Goal: Complete application form

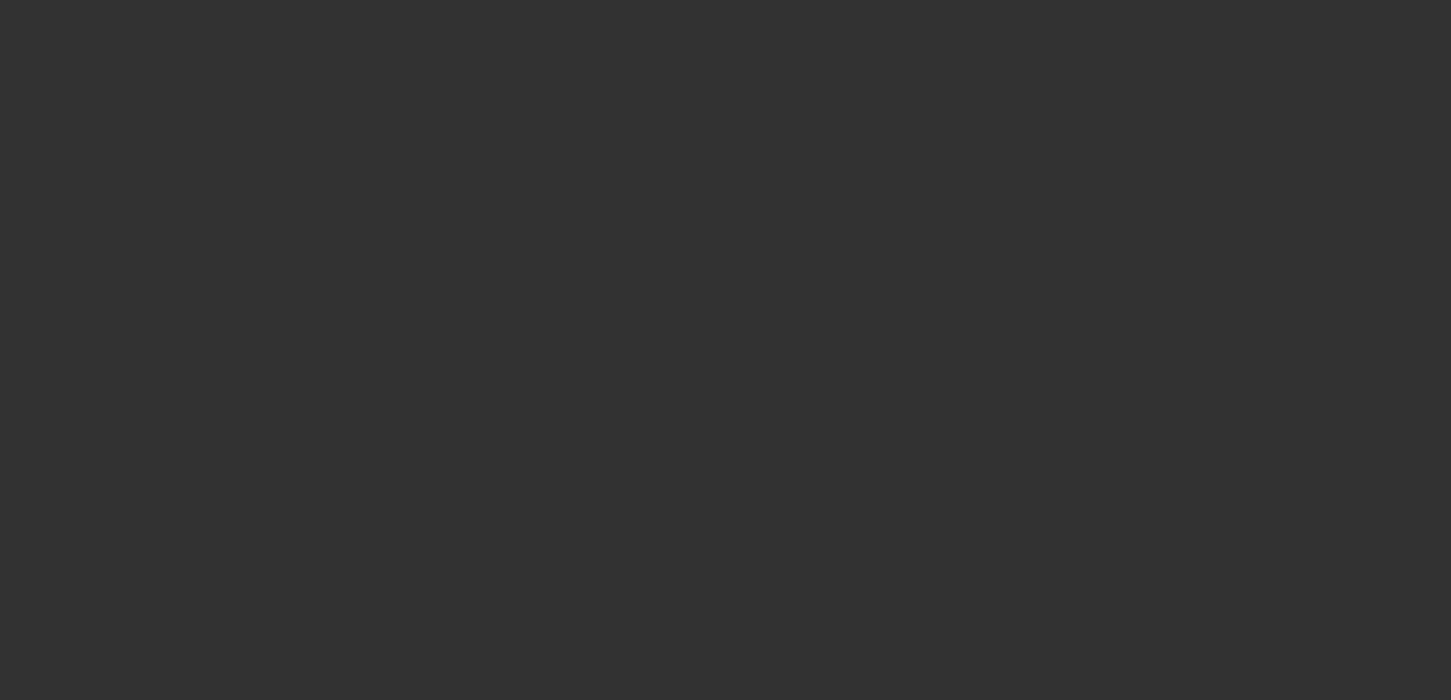
select select "4"
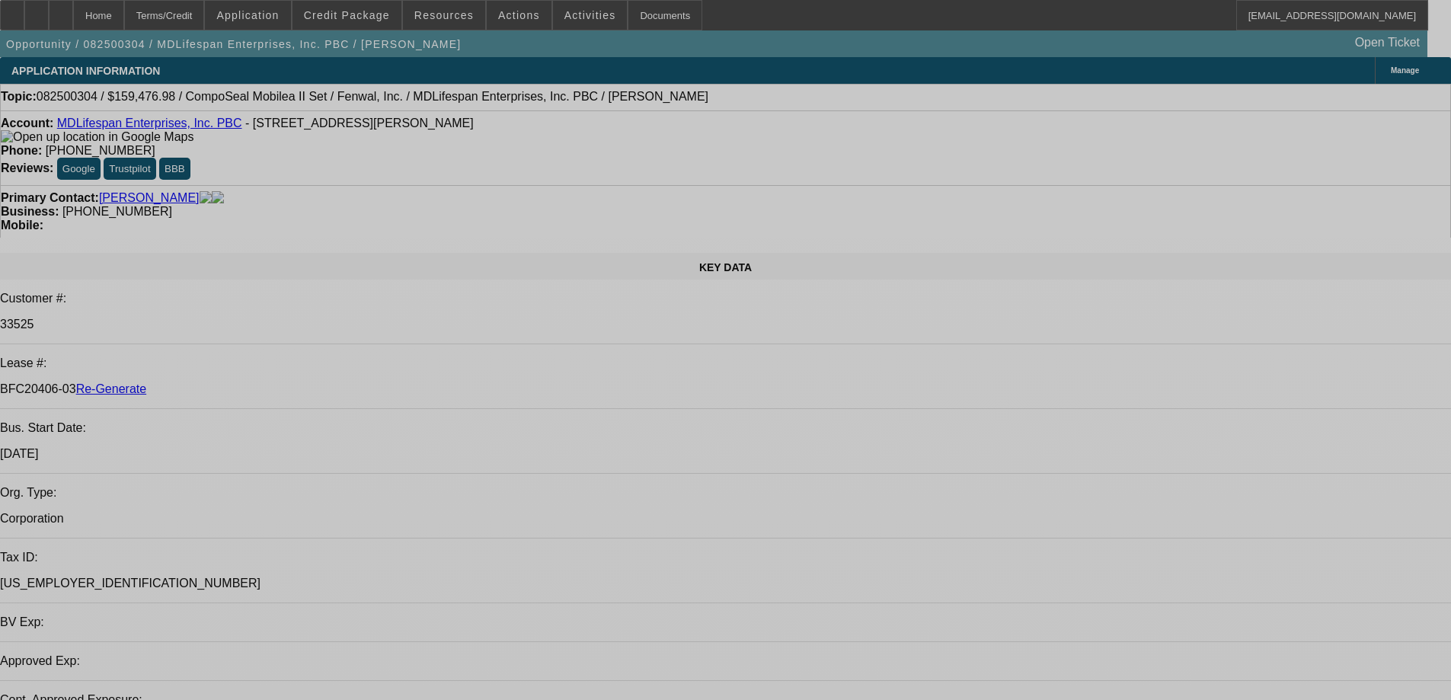
select select "0"
select select "2"
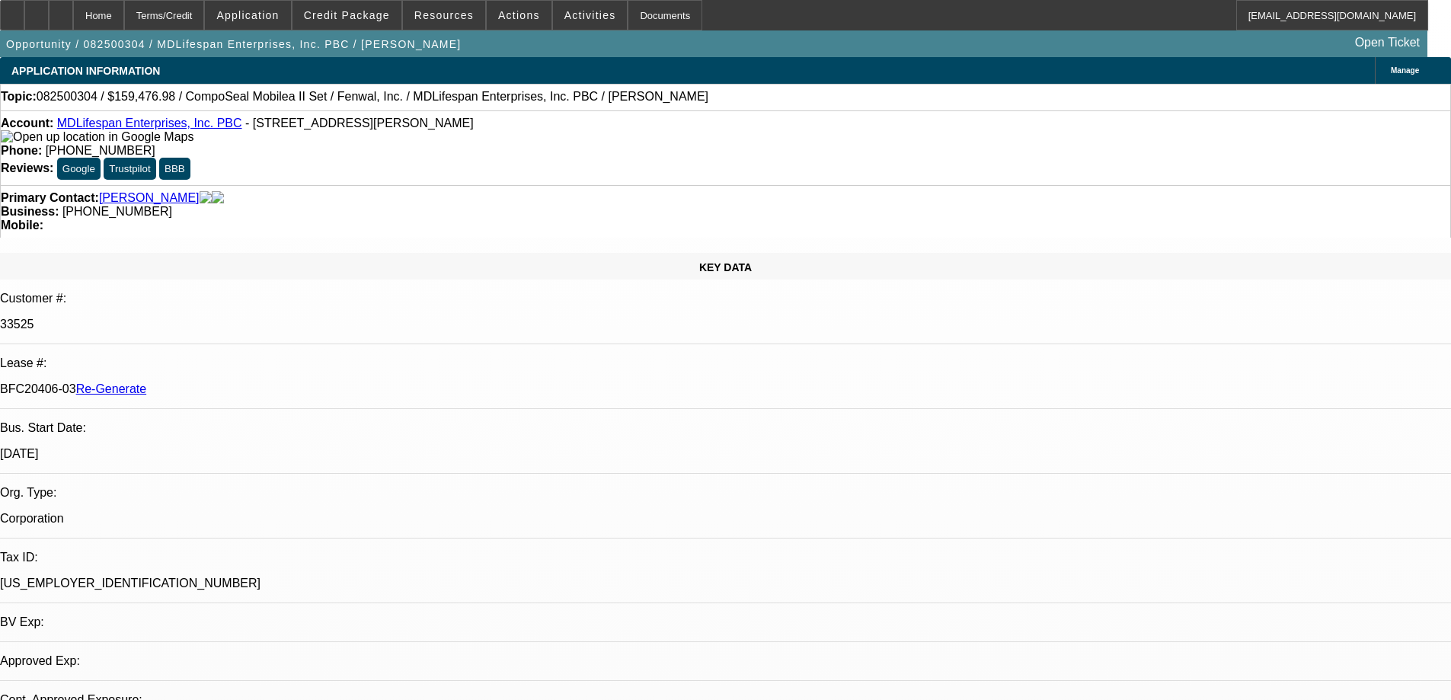
select select "0"
select select "6"
click at [653, 23] on div "Documents" at bounding box center [665, 15] width 75 height 30
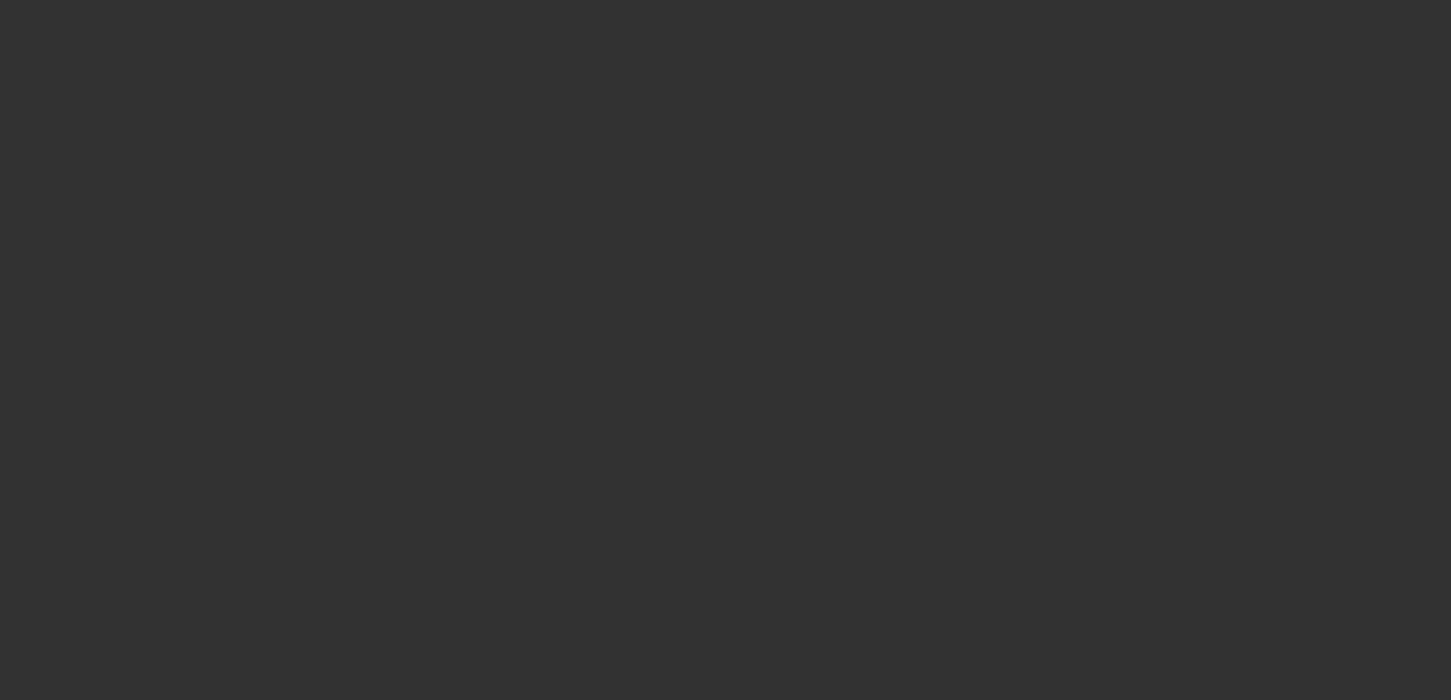
select select "3"
select select "0"
select select "2"
select select "0"
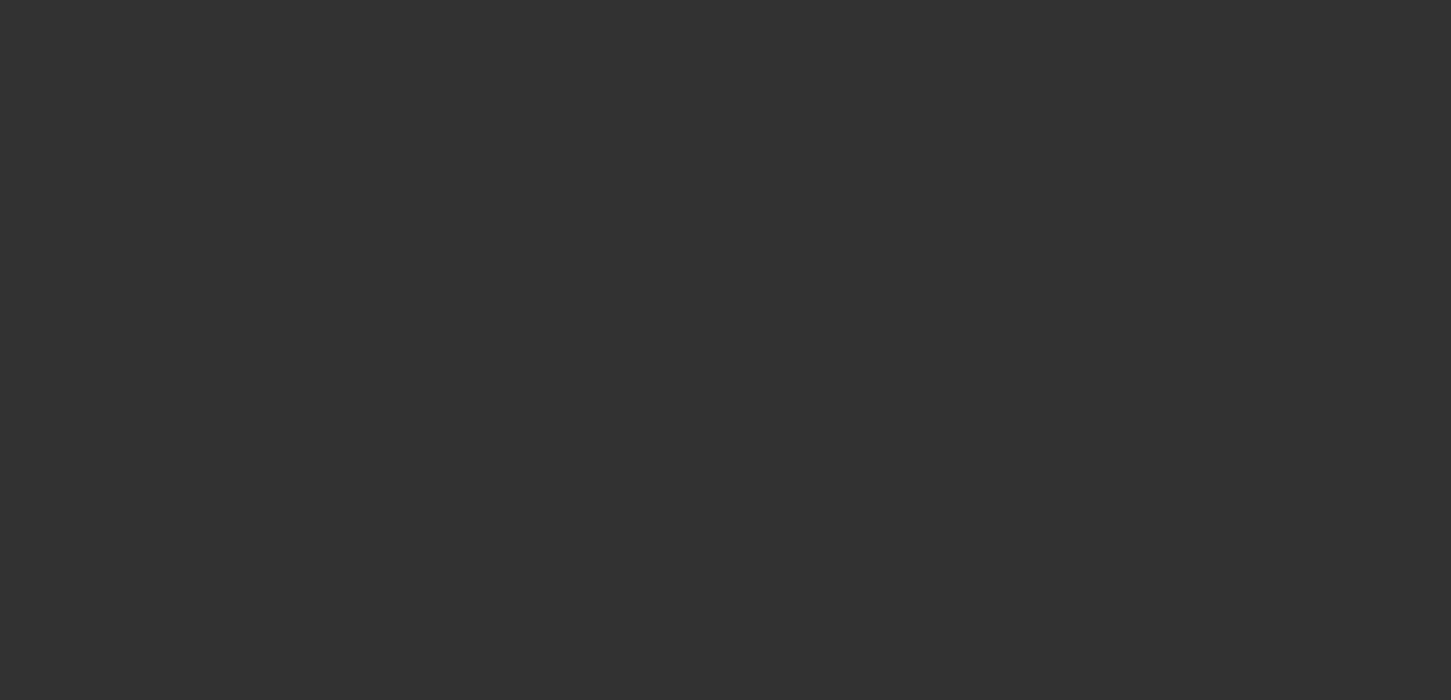
select select "6"
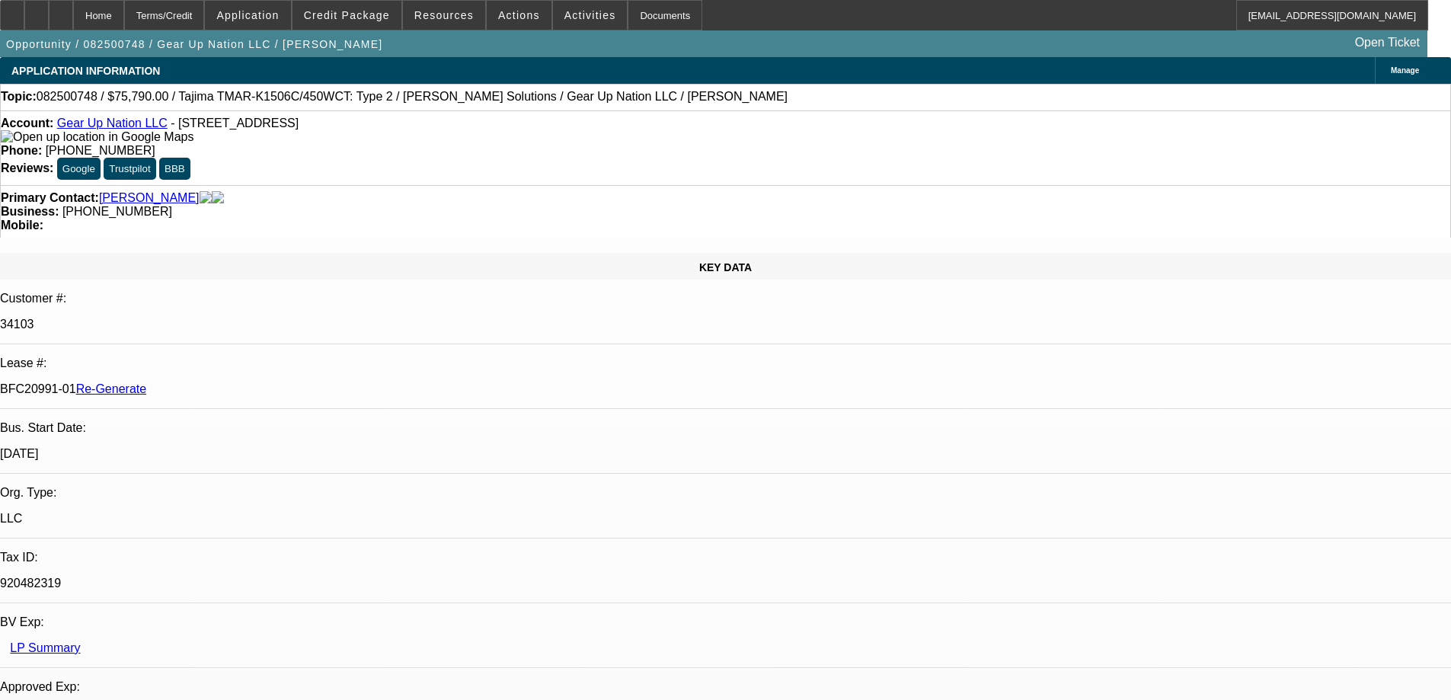
click at [628, 14] on div "Documents" at bounding box center [665, 15] width 75 height 30
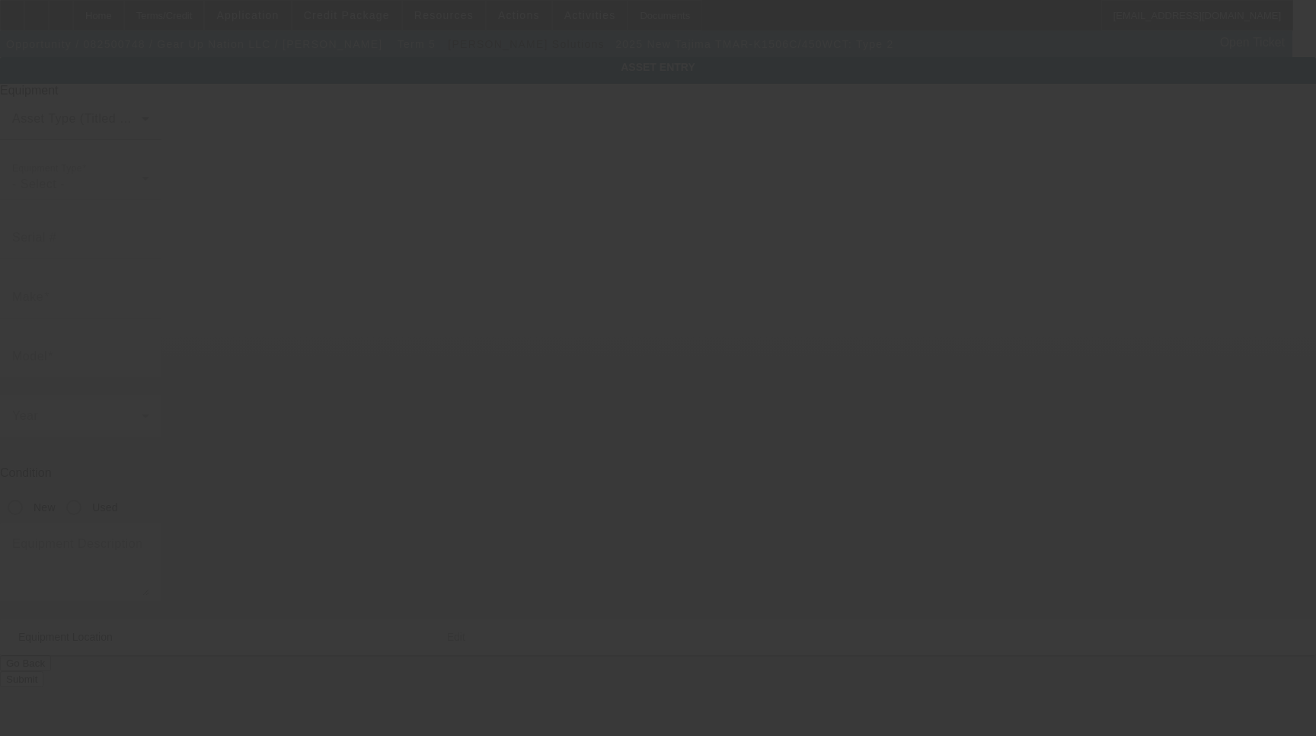
type input "Tajima"
type input "TMAR-K1506C/450WCT: Type 2"
radio input "true"
type textarea "15 Needle 6 Head Embroidery Machine Includes: Cap Frame Driver with Support Sha…"
type input "4966 Plainfield Ave"
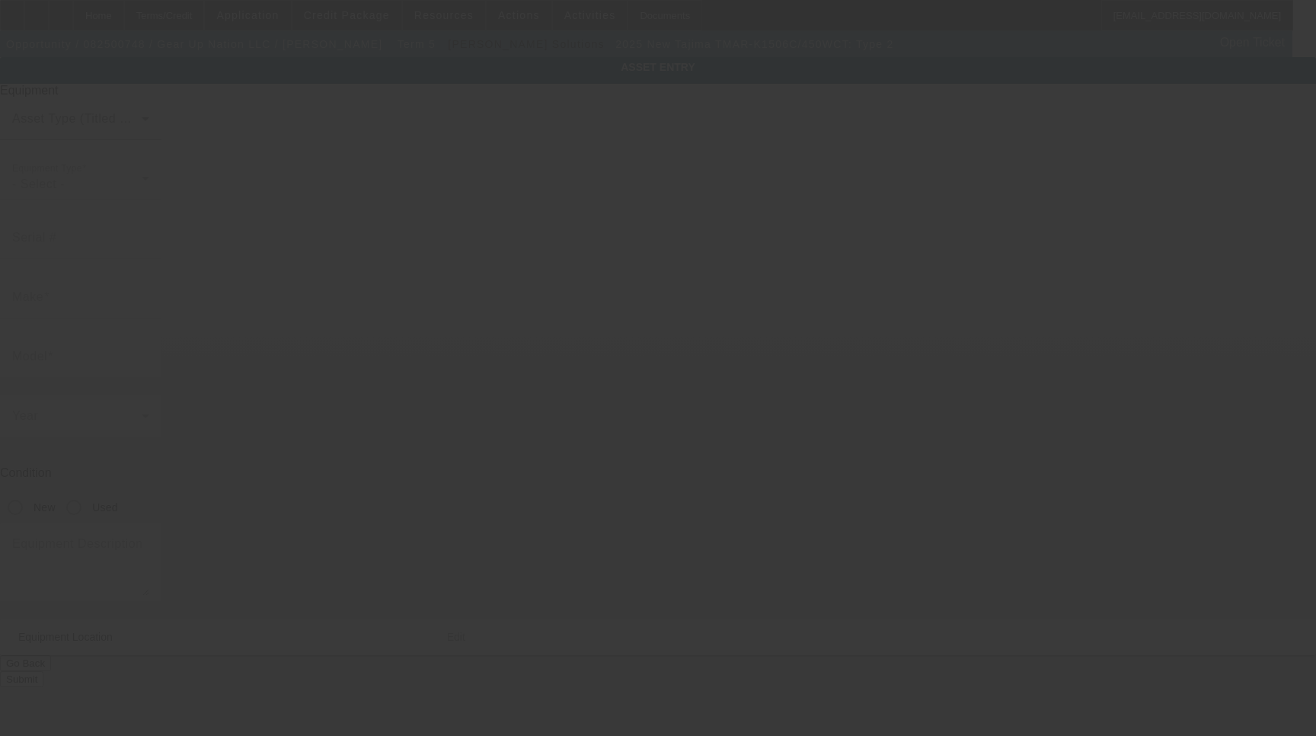
type input "Grand Rapids"
type input "49525"
type input "Kent"
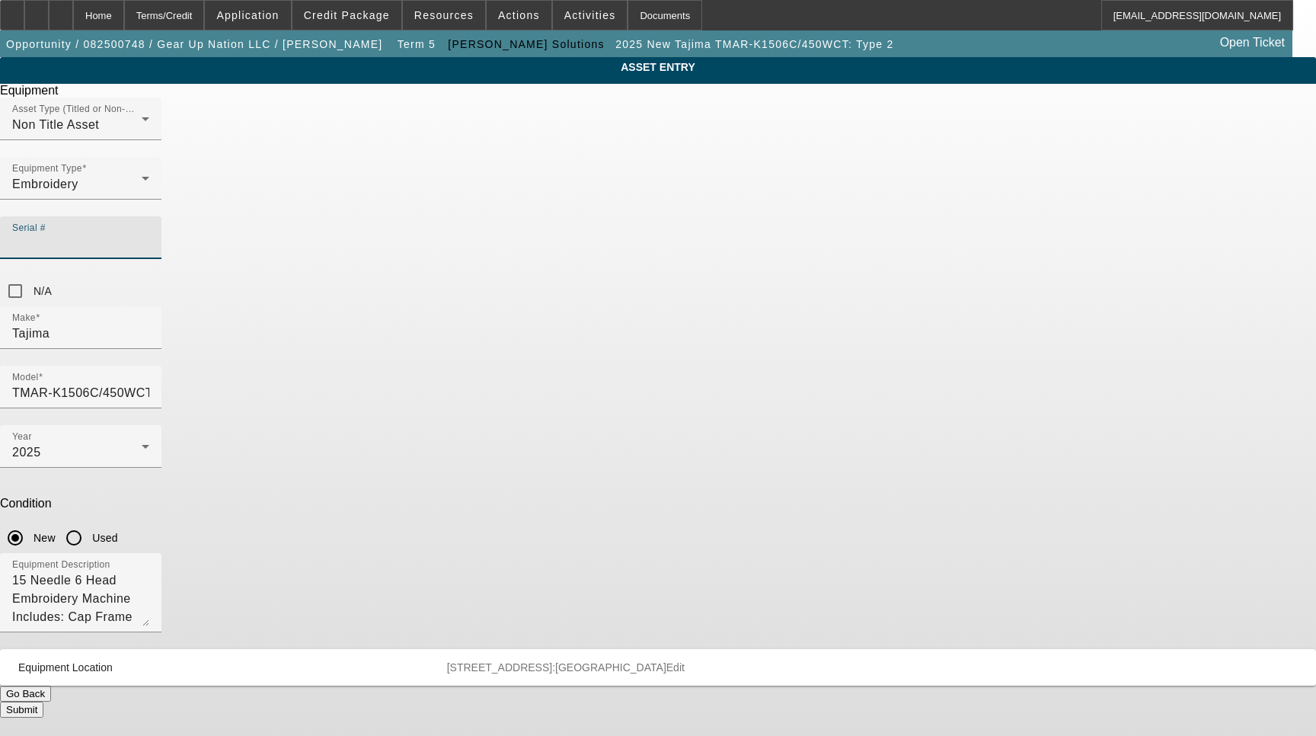
click at [149, 235] on input "Serial #" at bounding box center [80, 244] width 137 height 18
type input "A3F04787"
click at [43, 701] on button "Submit" at bounding box center [21, 709] width 43 height 16
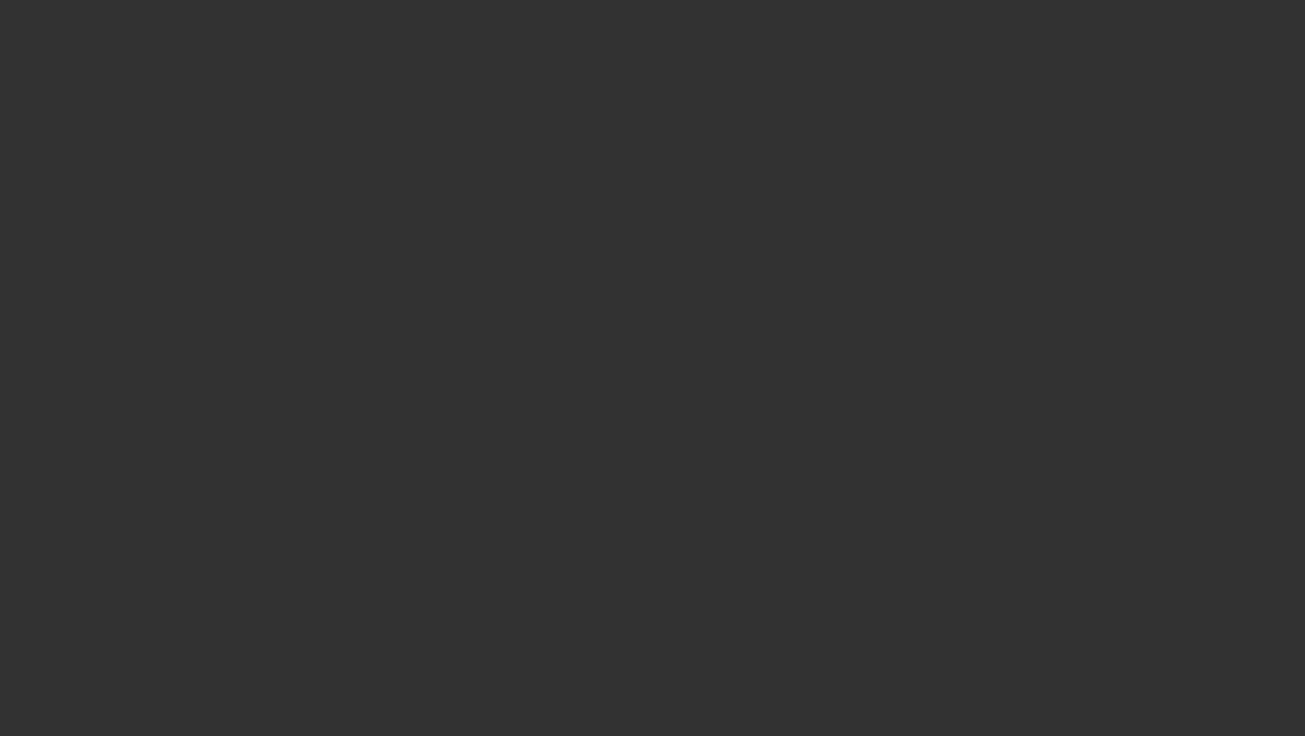
select select "3"
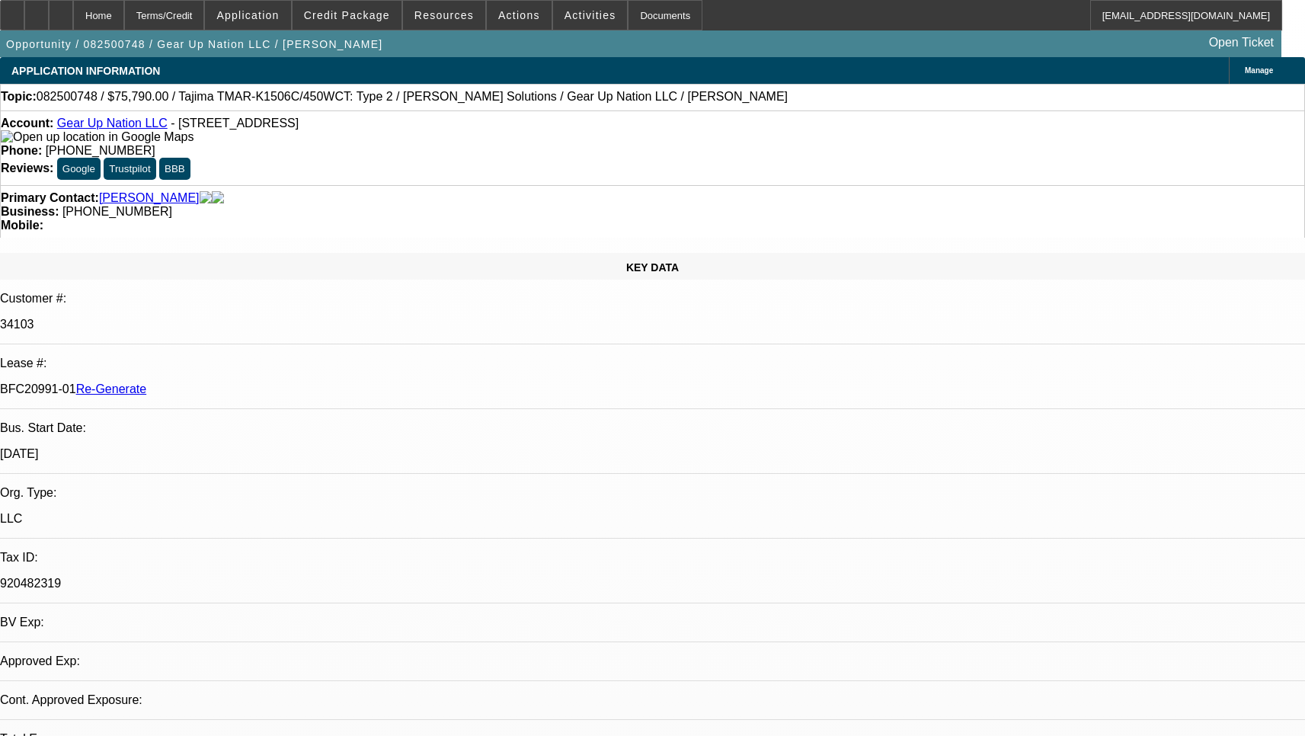
select select "0"
select select "2"
select select "0"
select select "6"
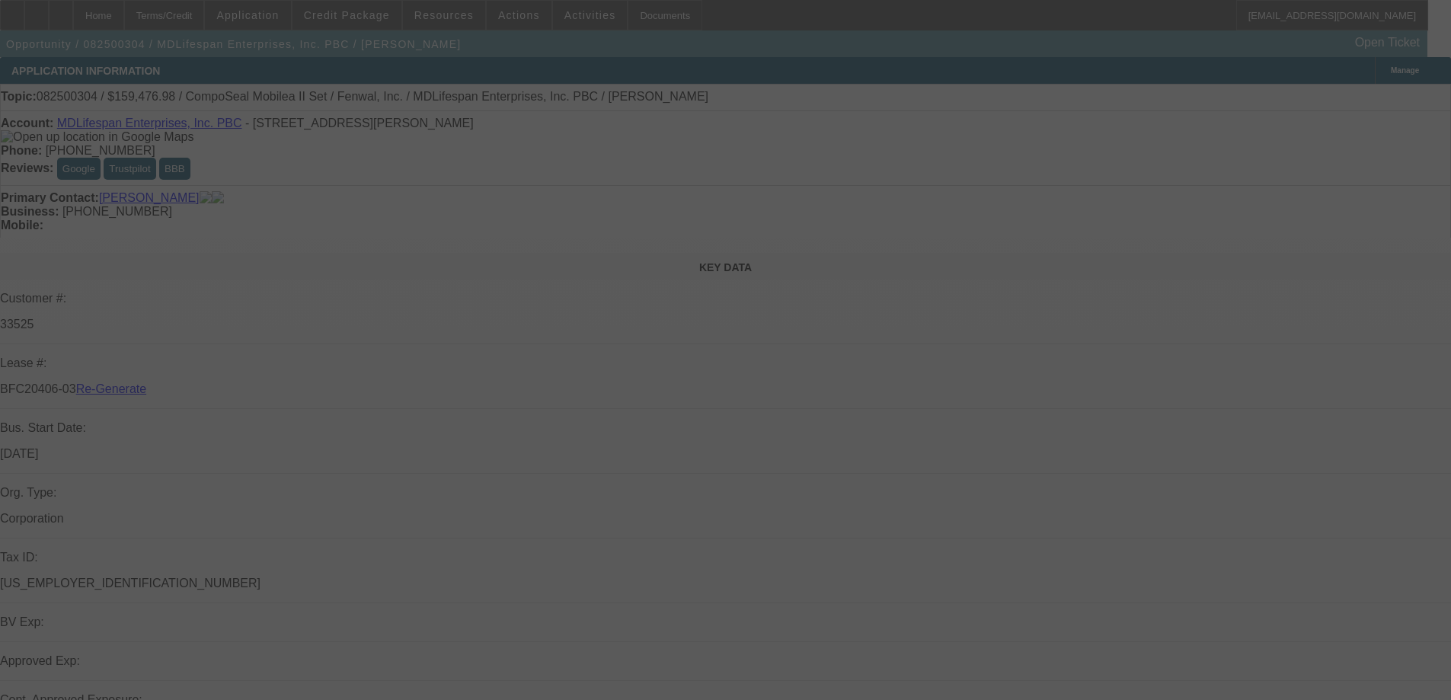
select select "4"
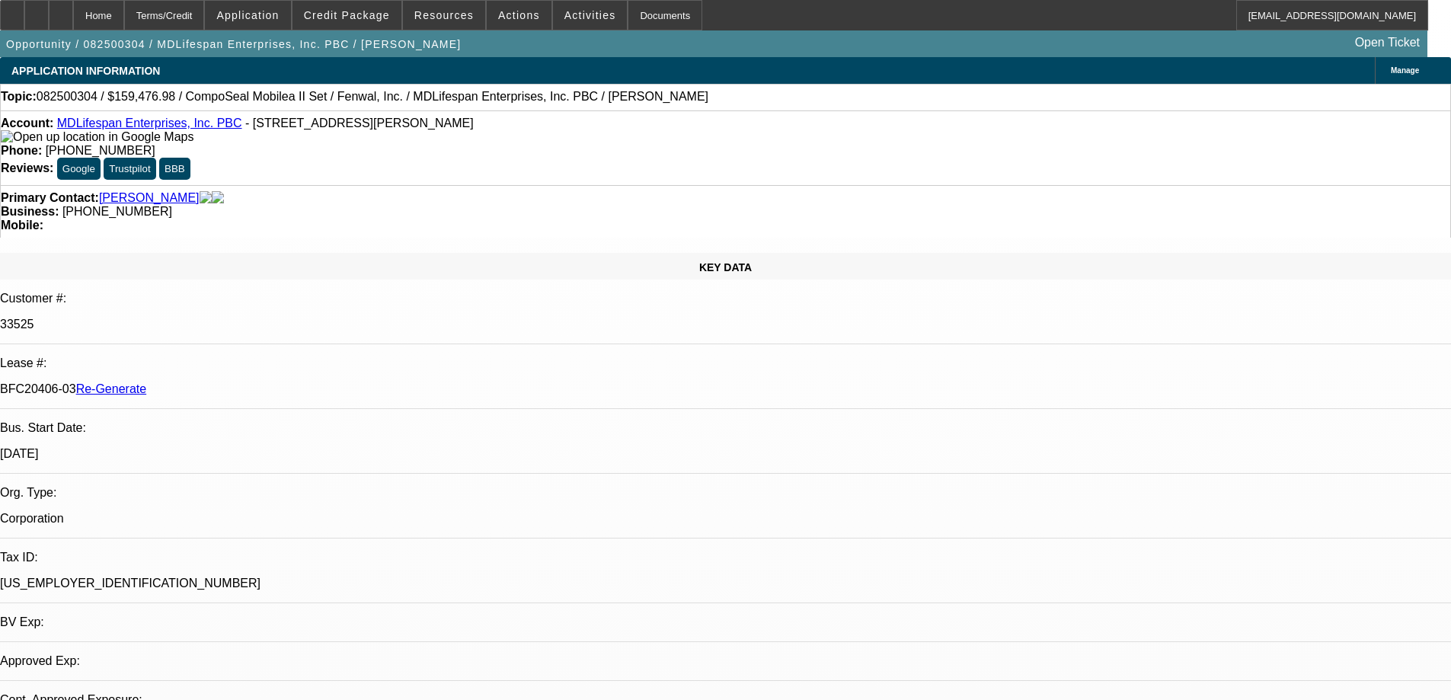
select select "0"
select select "2"
select select "0"
select select "6"
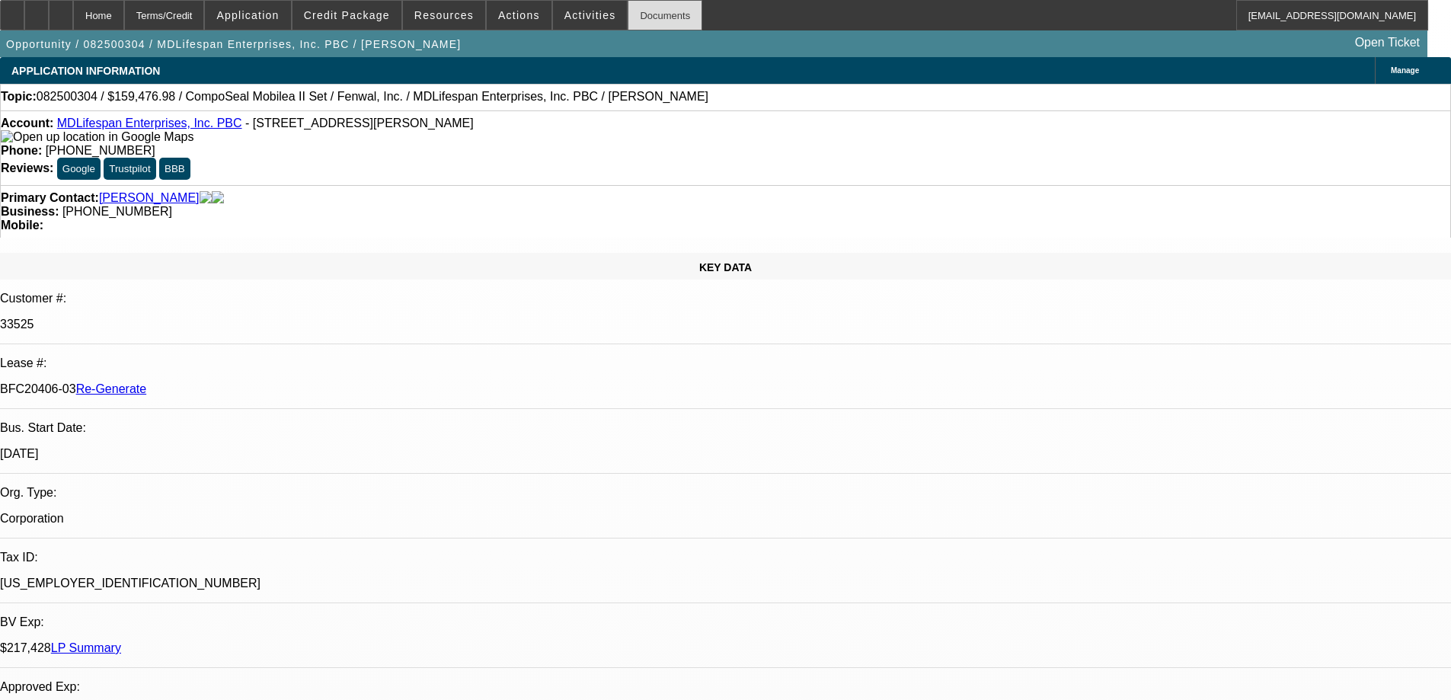
click at [647, 15] on div "Documents" at bounding box center [665, 15] width 75 height 30
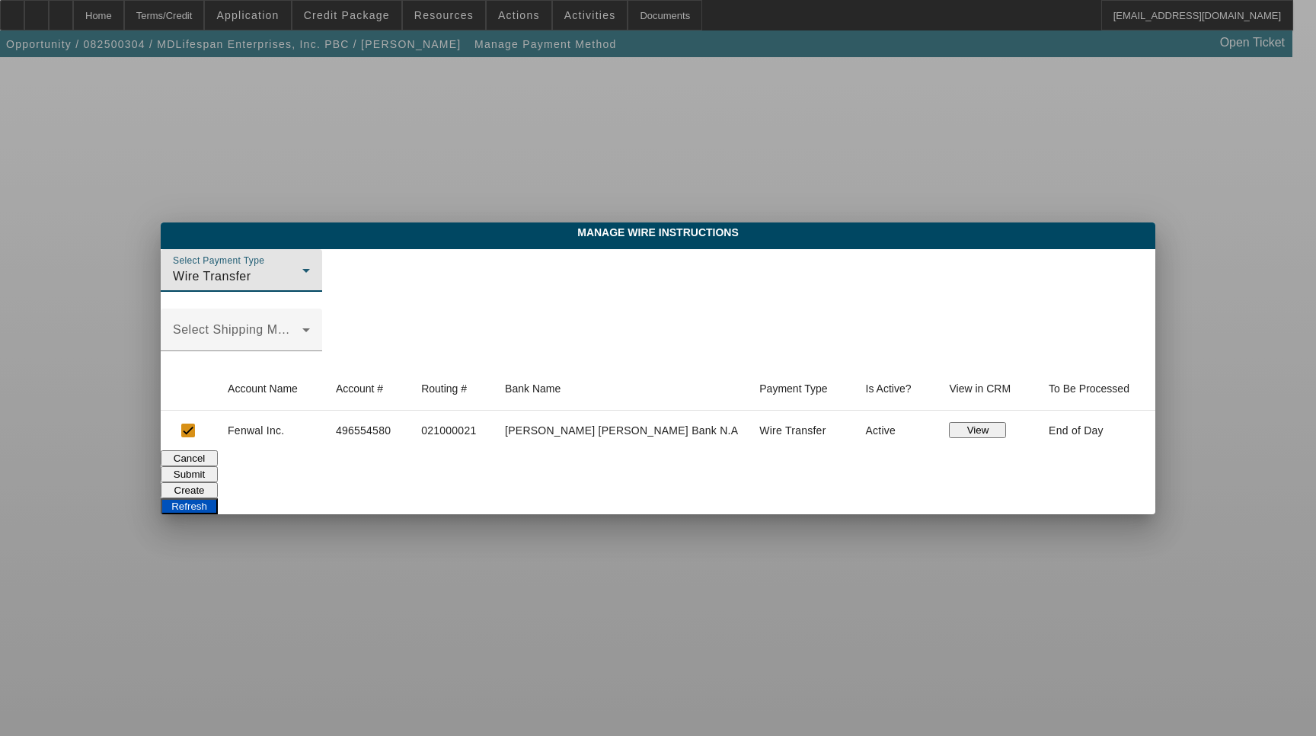
click at [302, 277] on div "Wire Transfer" at bounding box center [237, 276] width 129 height 18
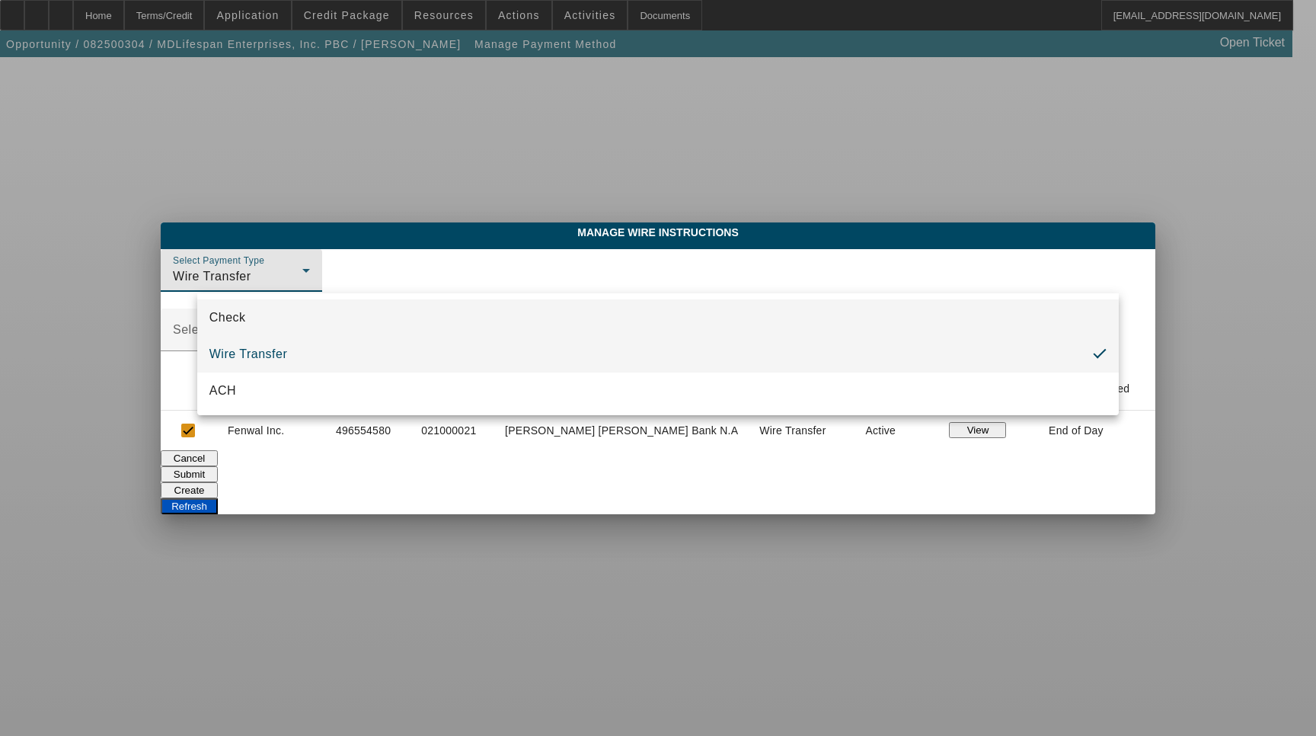
click at [382, 323] on mat-option "Check" at bounding box center [658, 317] width 922 height 37
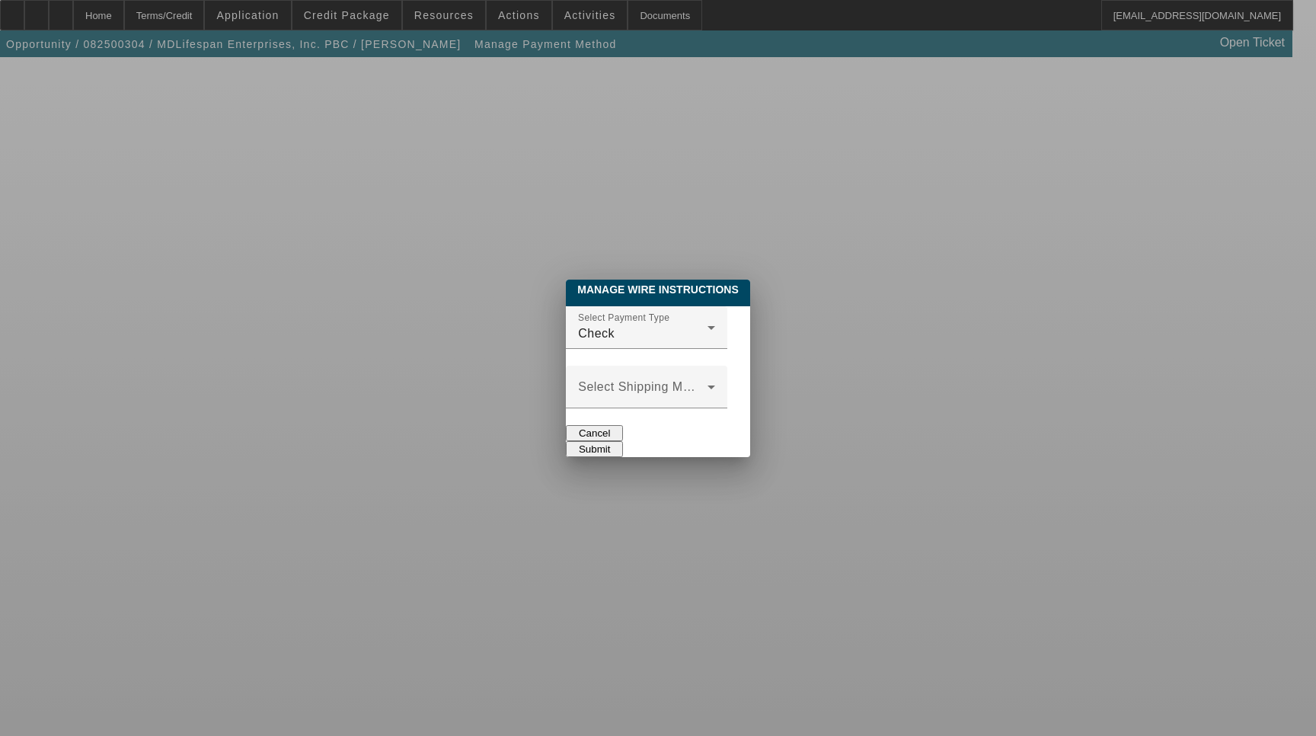
click at [623, 441] on button "Submit" at bounding box center [594, 449] width 57 height 16
click at [679, 368] on div "Select Shipping Method" at bounding box center [646, 387] width 137 height 43
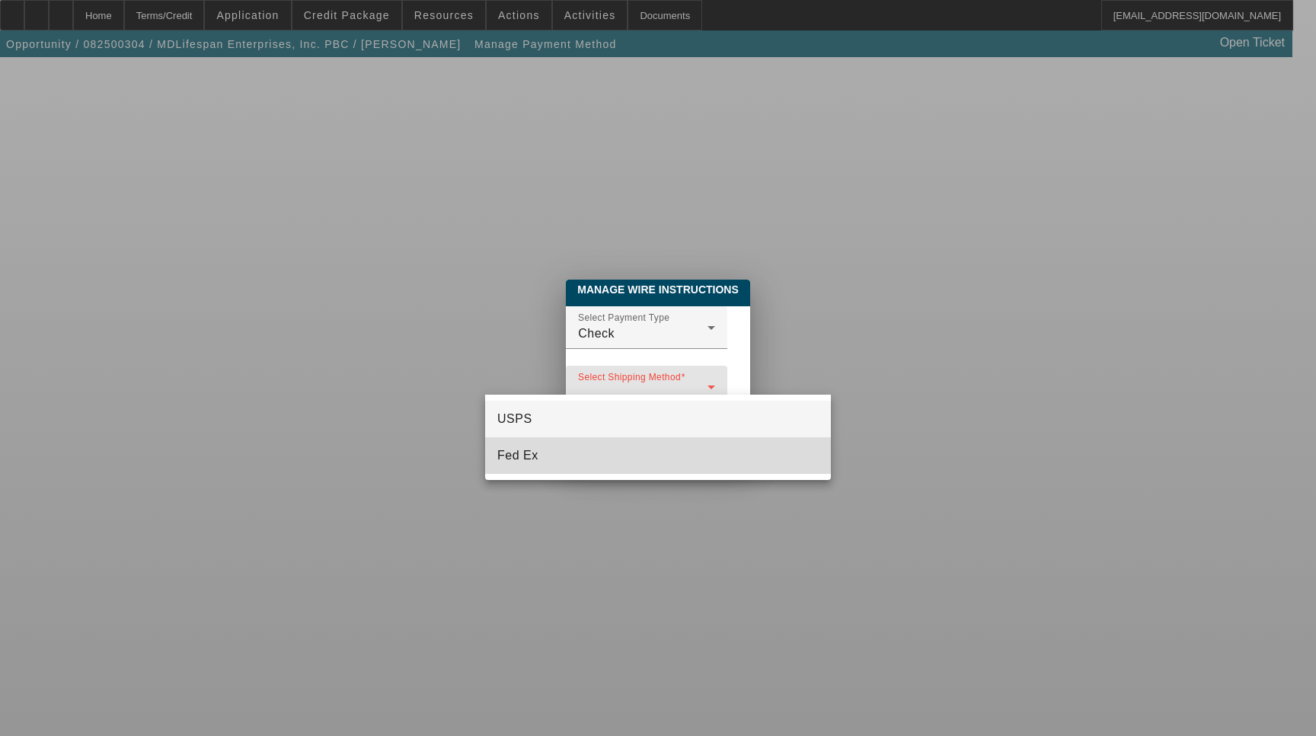
click at [658, 465] on mat-option "Fed Ex" at bounding box center [658, 455] width 346 height 37
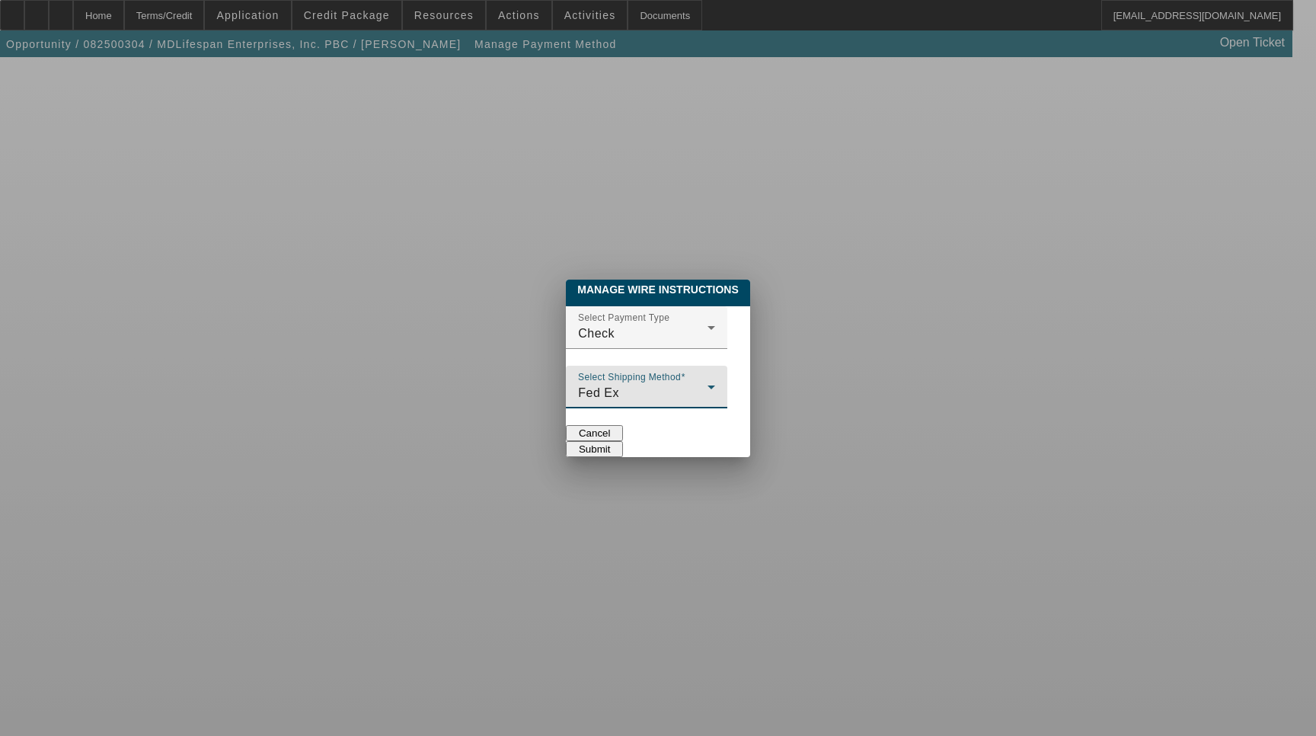
click at [623, 441] on button "Submit" at bounding box center [594, 449] width 57 height 16
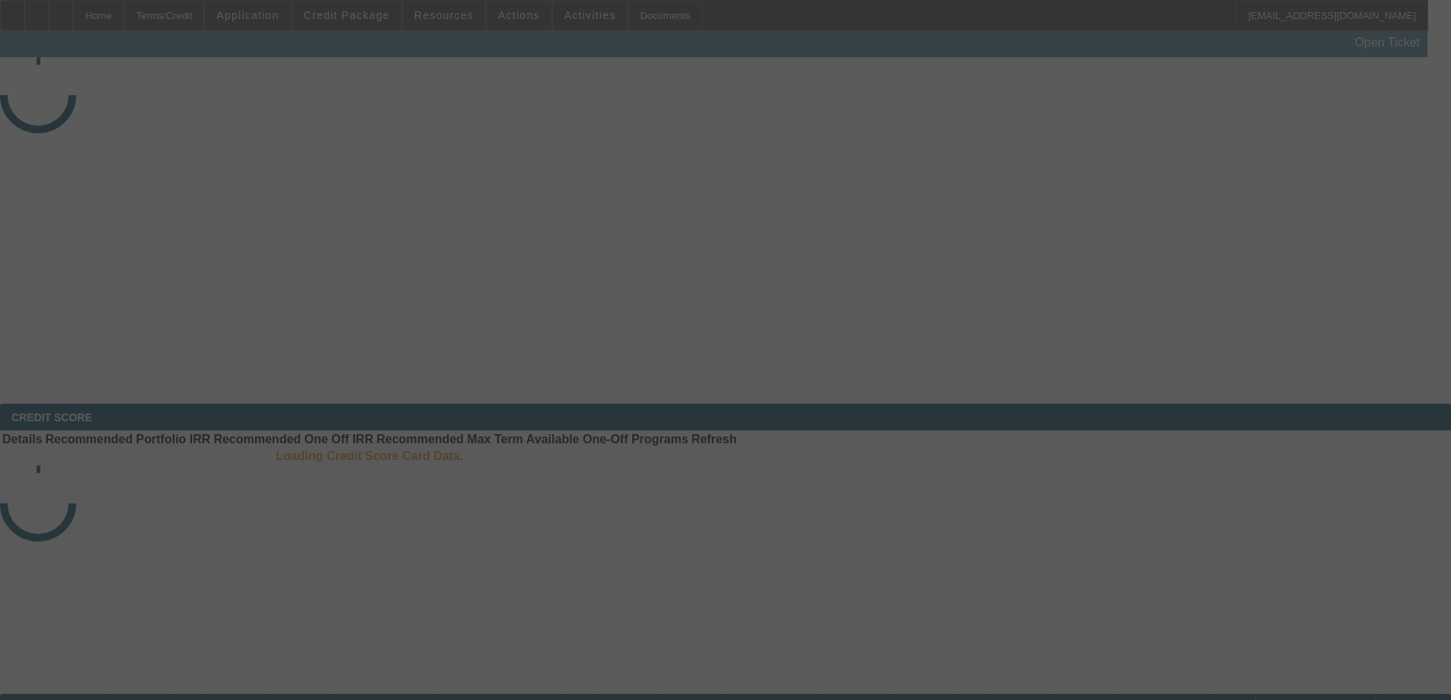
select select "4"
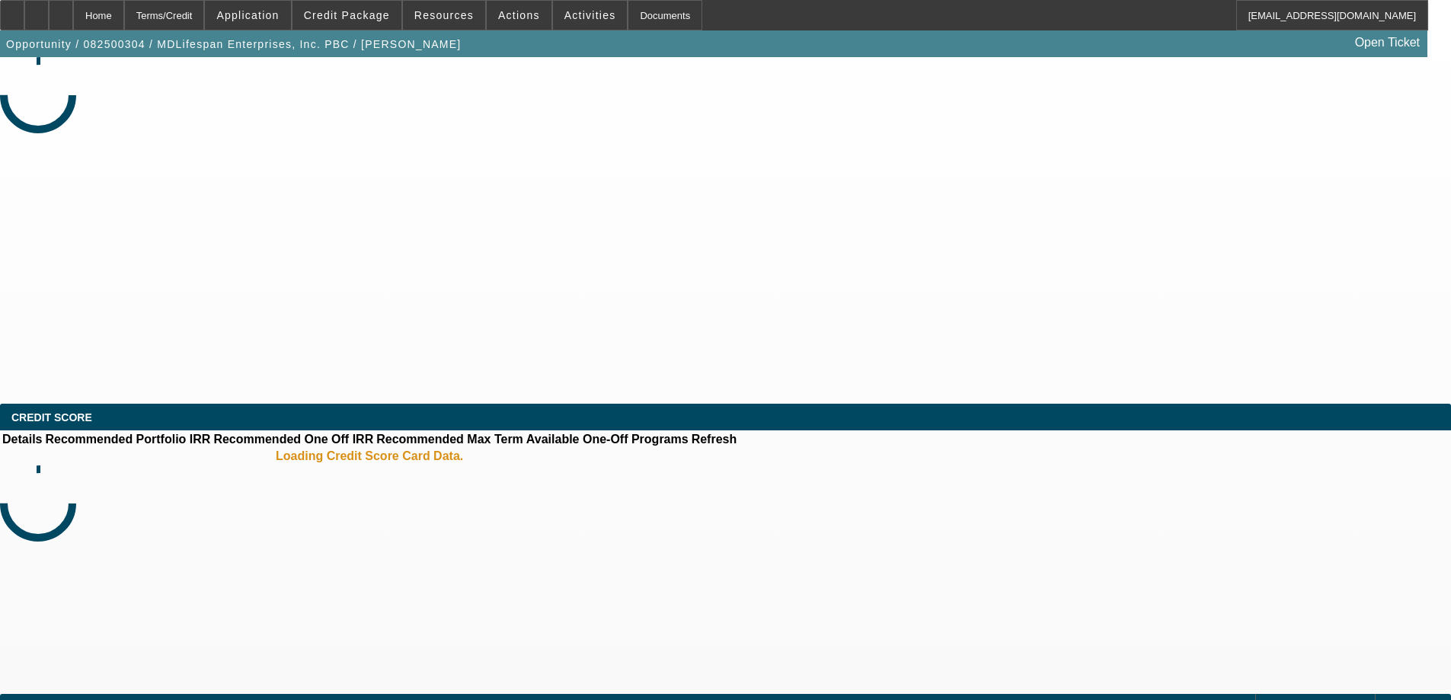
select select "0"
select select "2"
select select "0"
select select "6"
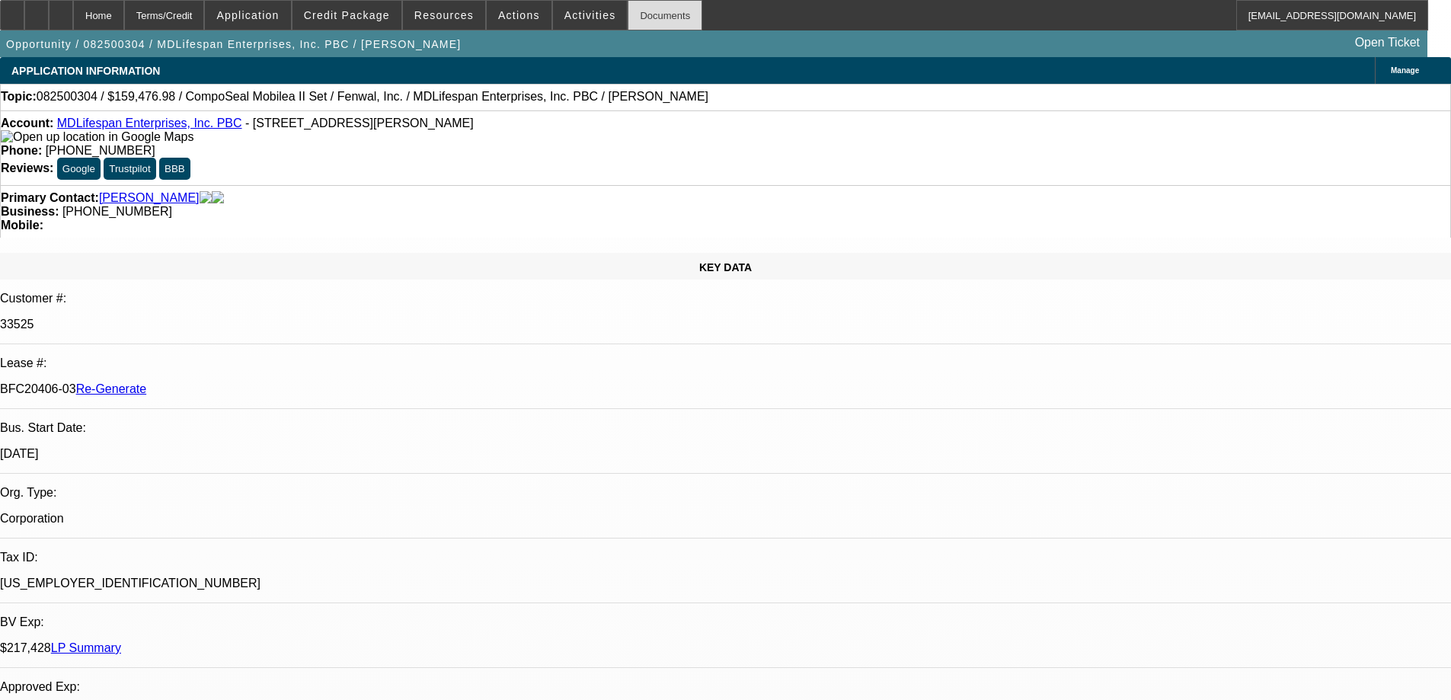
click at [628, 6] on div "Documents" at bounding box center [665, 15] width 75 height 30
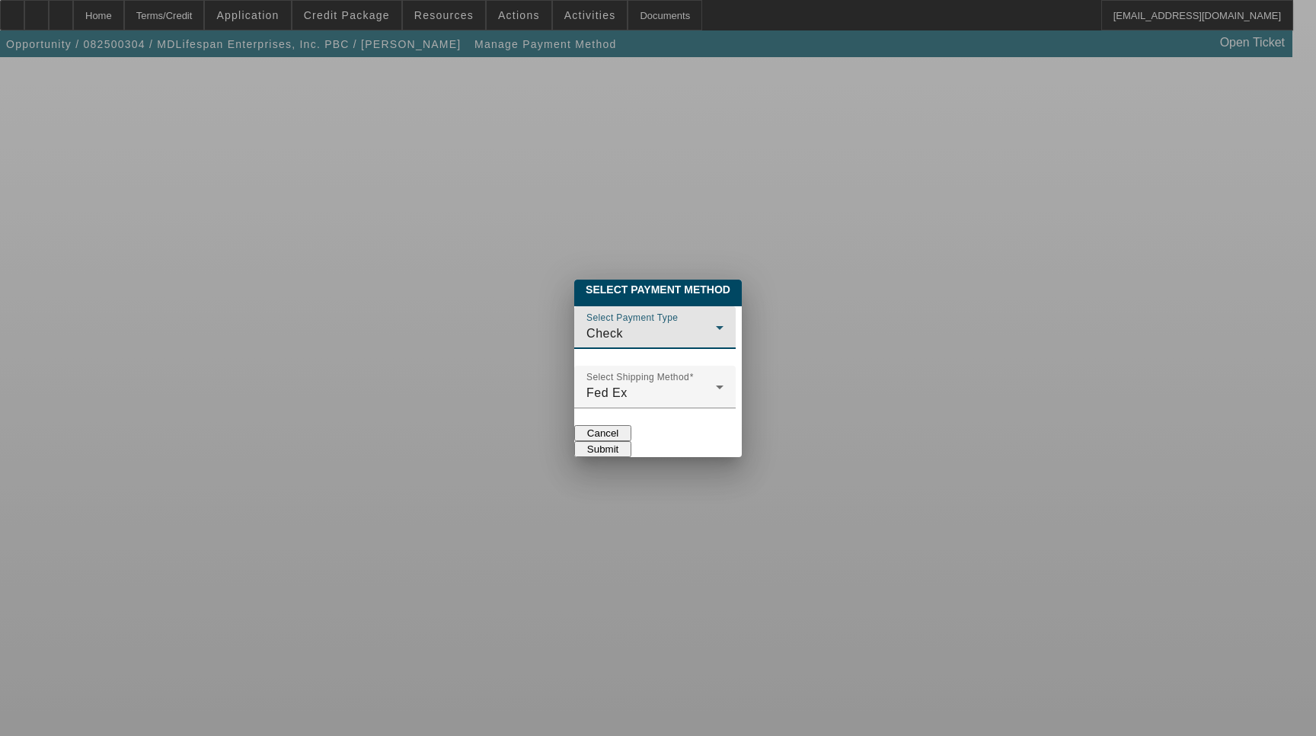
click at [641, 324] on div "Check" at bounding box center [650, 333] width 129 height 18
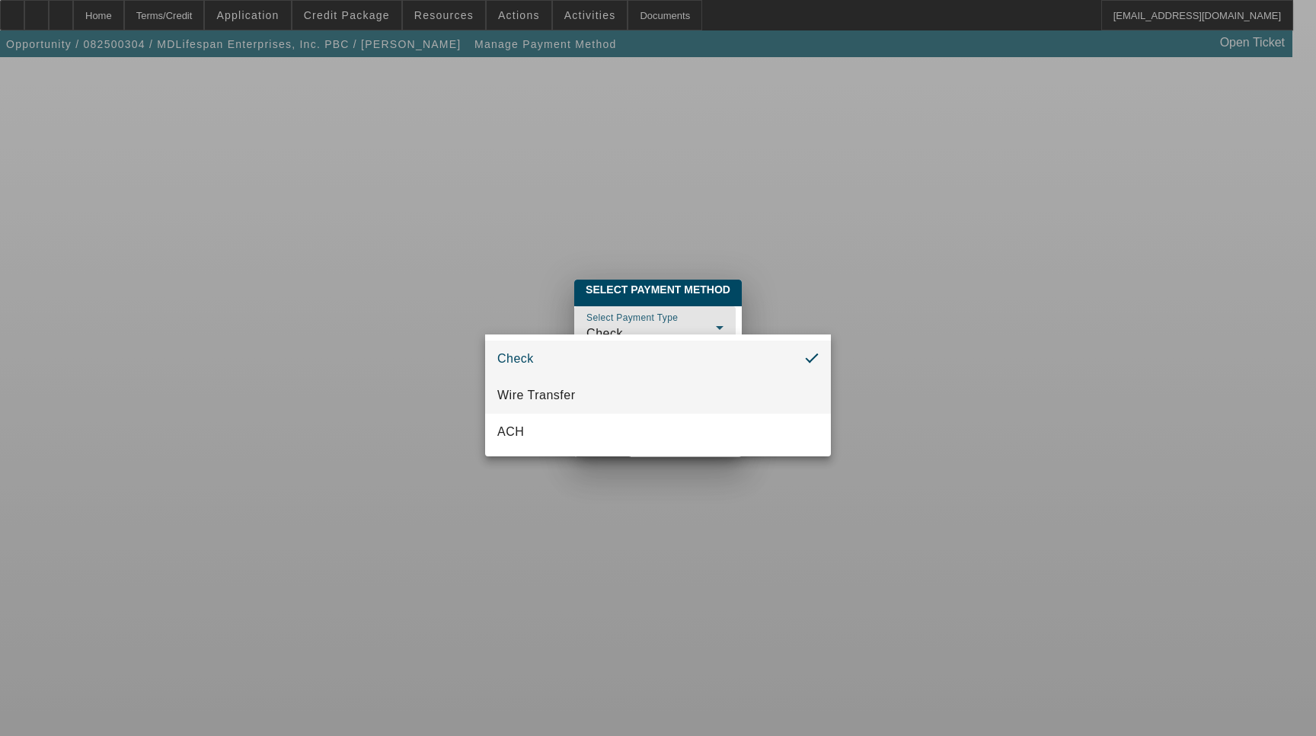
click at [617, 391] on mat-option "Wire Transfer" at bounding box center [658, 395] width 346 height 37
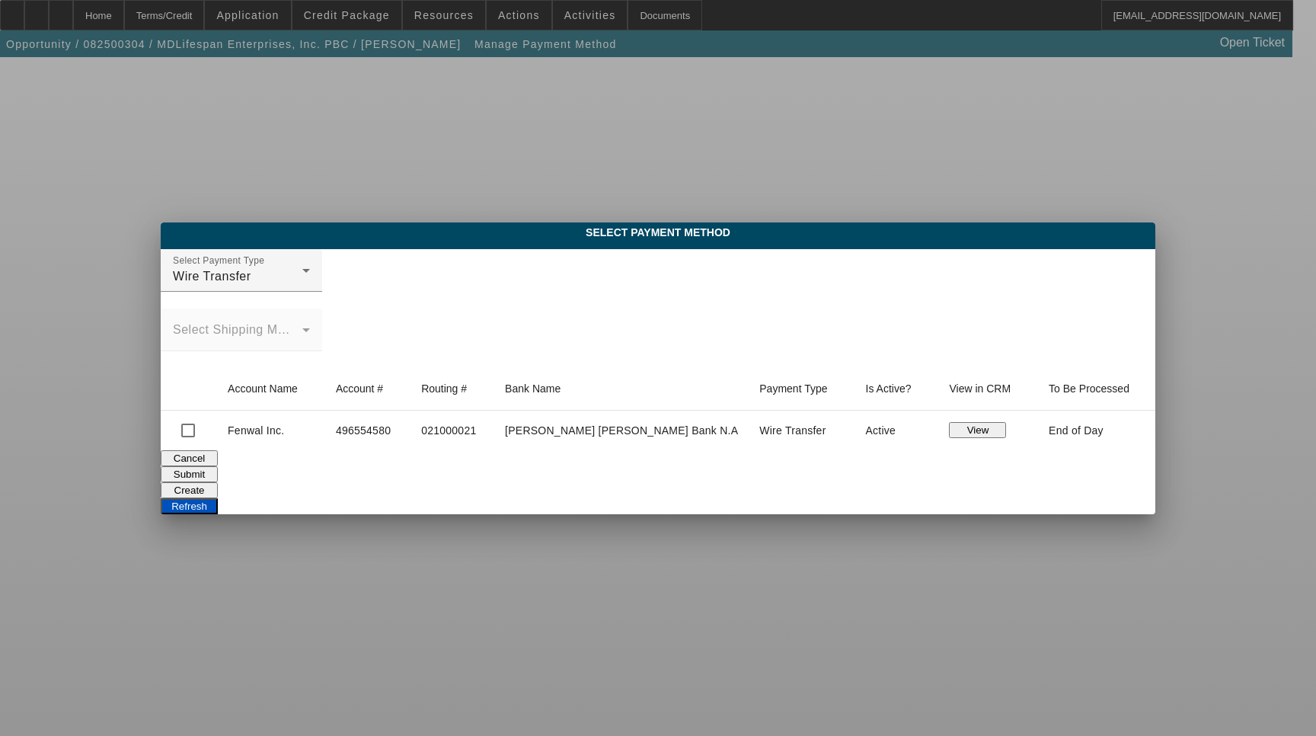
click at [949, 427] on button "View" at bounding box center [977, 430] width 57 height 16
click at [218, 466] on button "Cancel" at bounding box center [189, 458] width 57 height 16
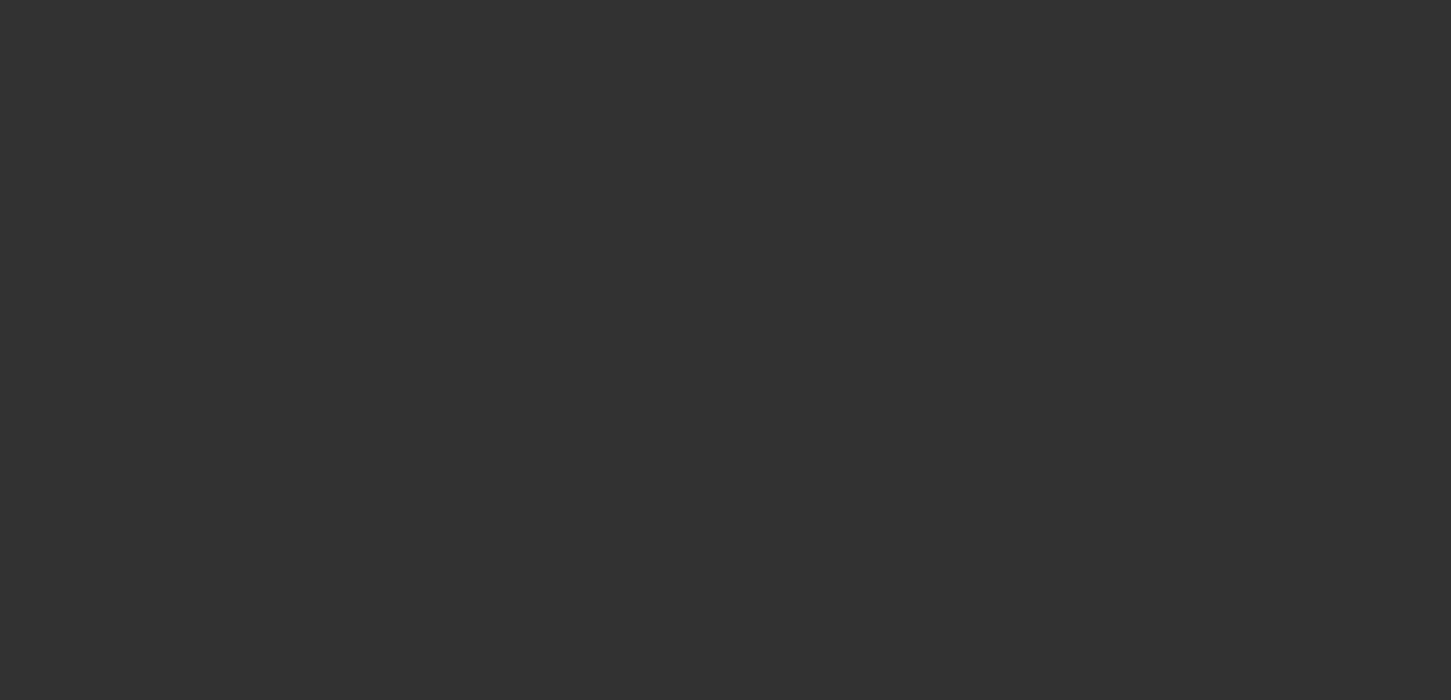
select select "3"
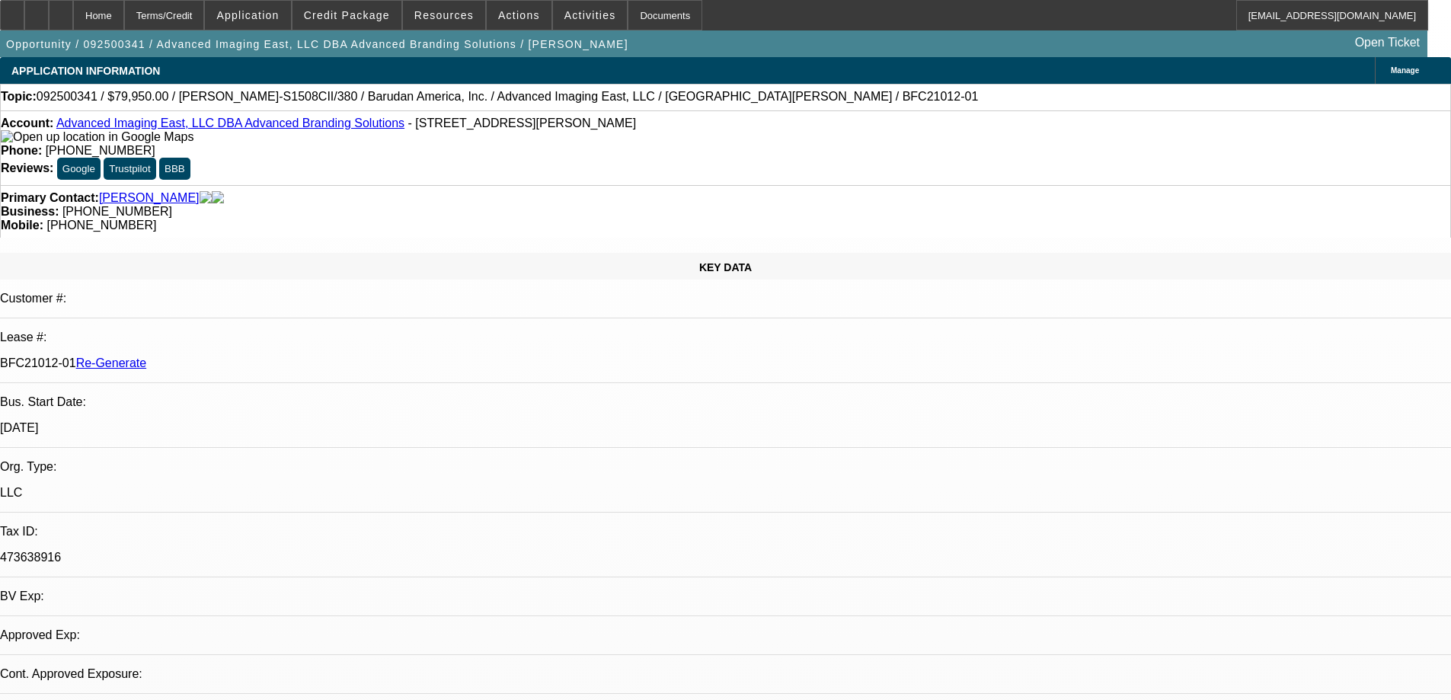
select select "0"
select select "2"
select select "0"
select select "1"
select select "2"
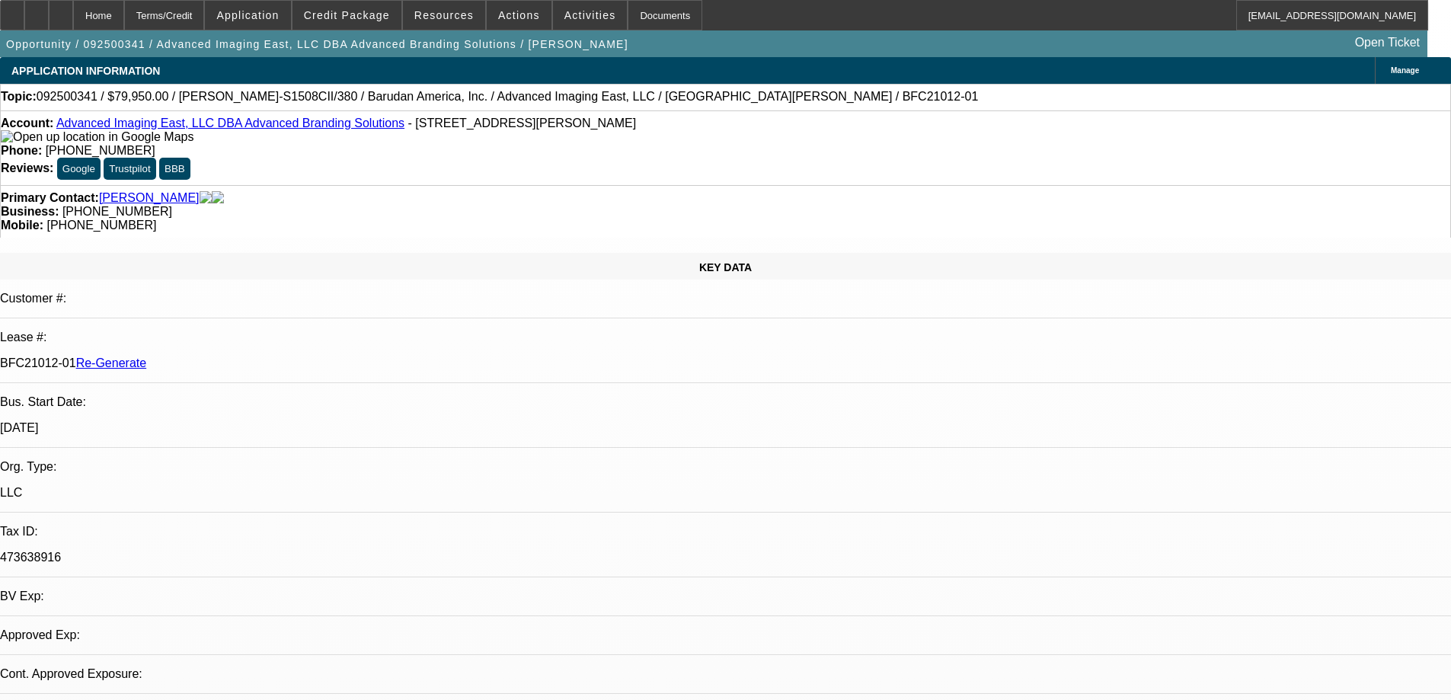
select select "6"
click at [628, 17] on div "Documents" at bounding box center [665, 15] width 75 height 30
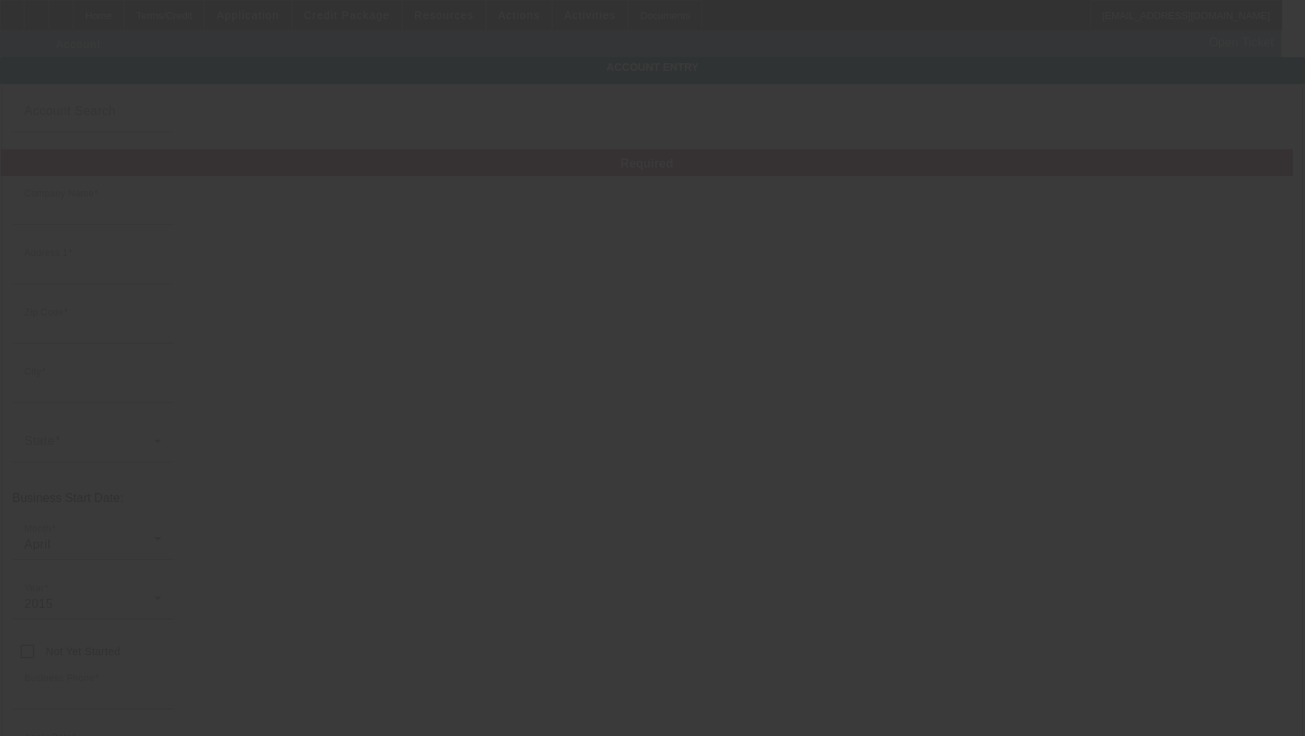
type input "Advanced Imaging East, LLC"
type input "987 Waugh Chapel Way"
type input "21054"
type input "Gambrills"
type input "[PHONE_NUMBER]"
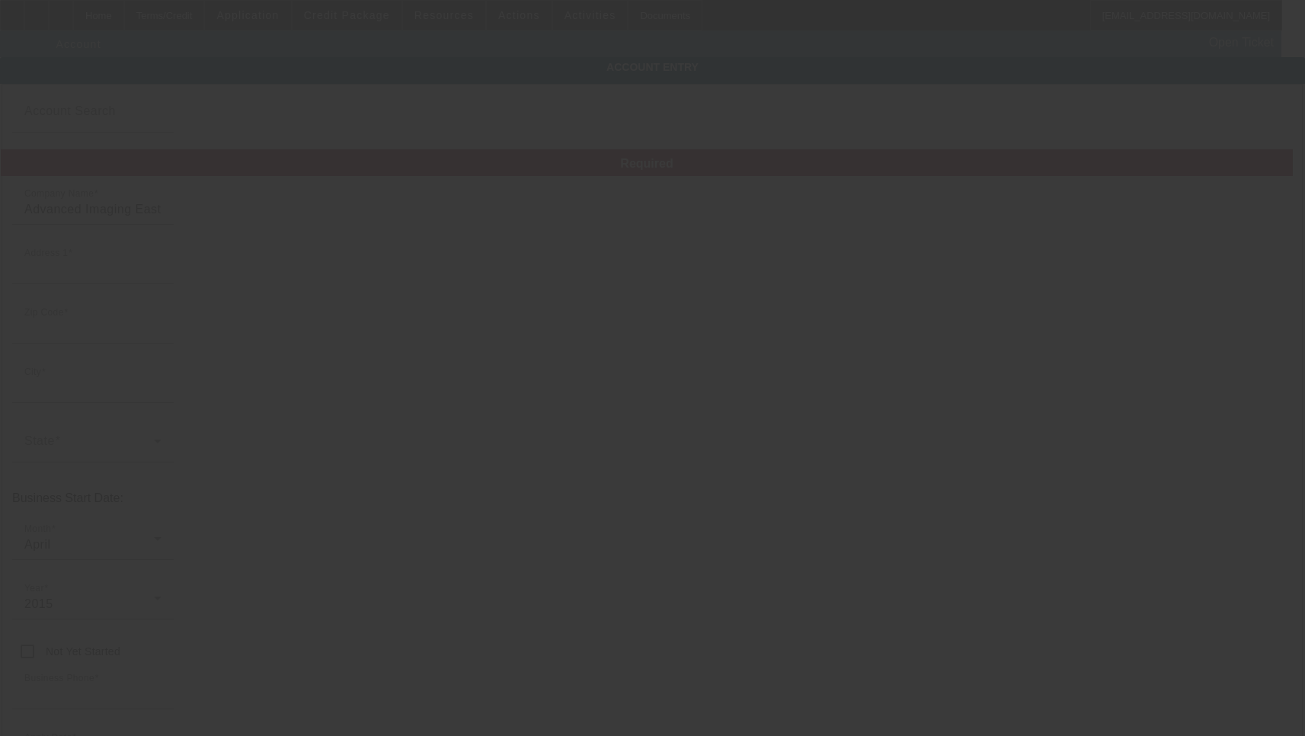
type input "Advanced Branding Solutions"
type input "Ste D"
type input "djackson@absimprints.com"
type input "473638916"
type input "Company branding; screen printing, embroidery, signs, vehicle graphics"
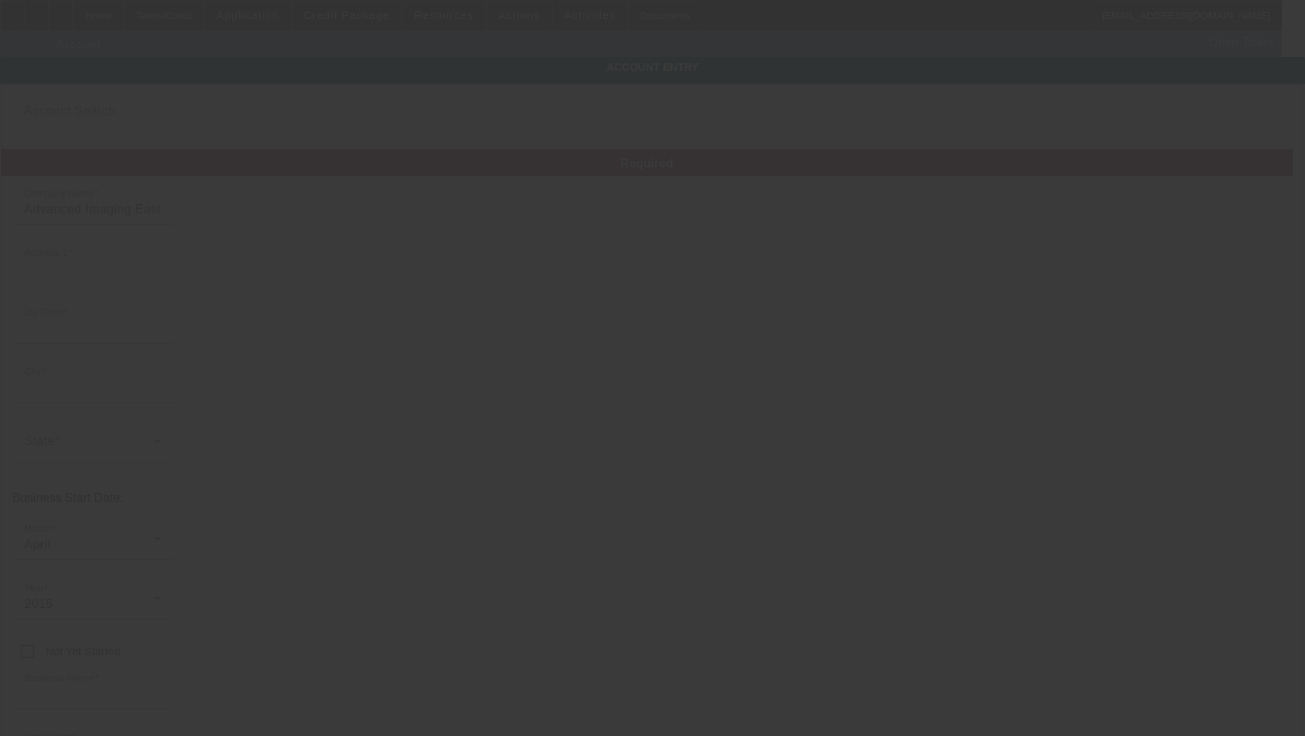
type input "https://abs.advancedbrandingsolutions.com/"
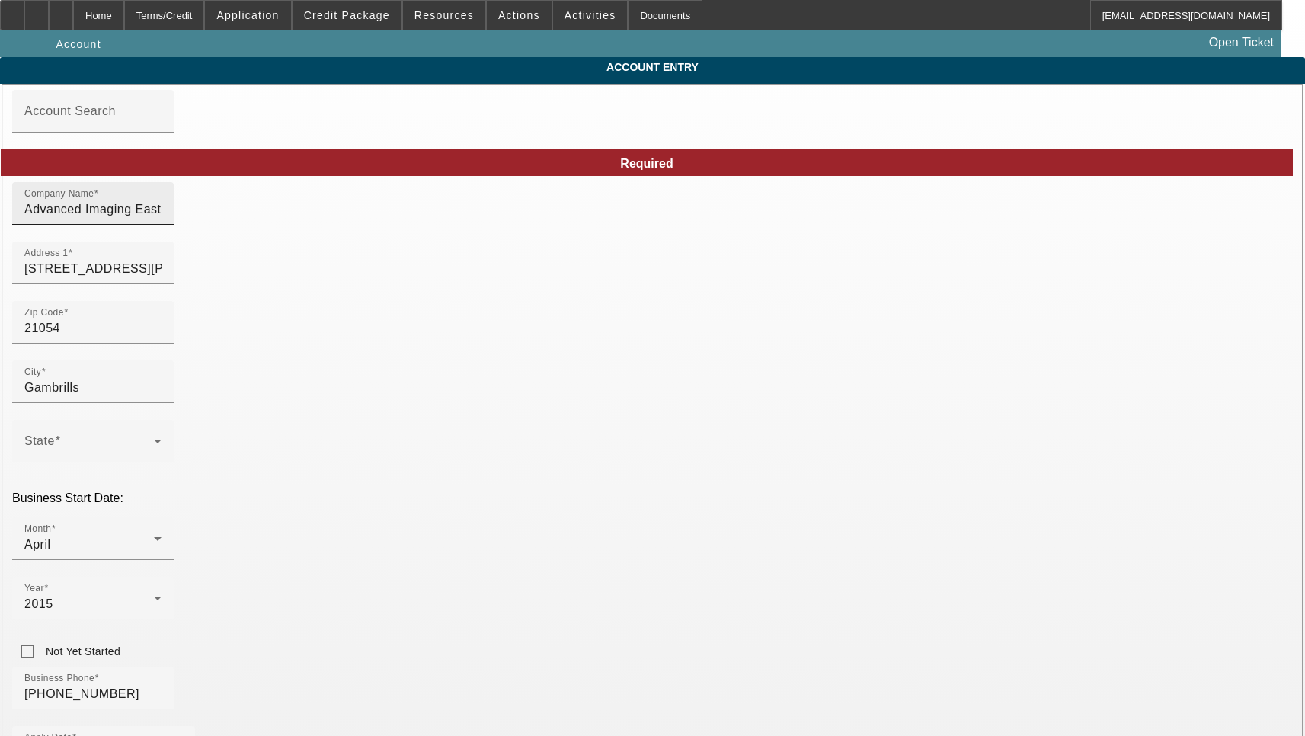
type input "9/16/2025"
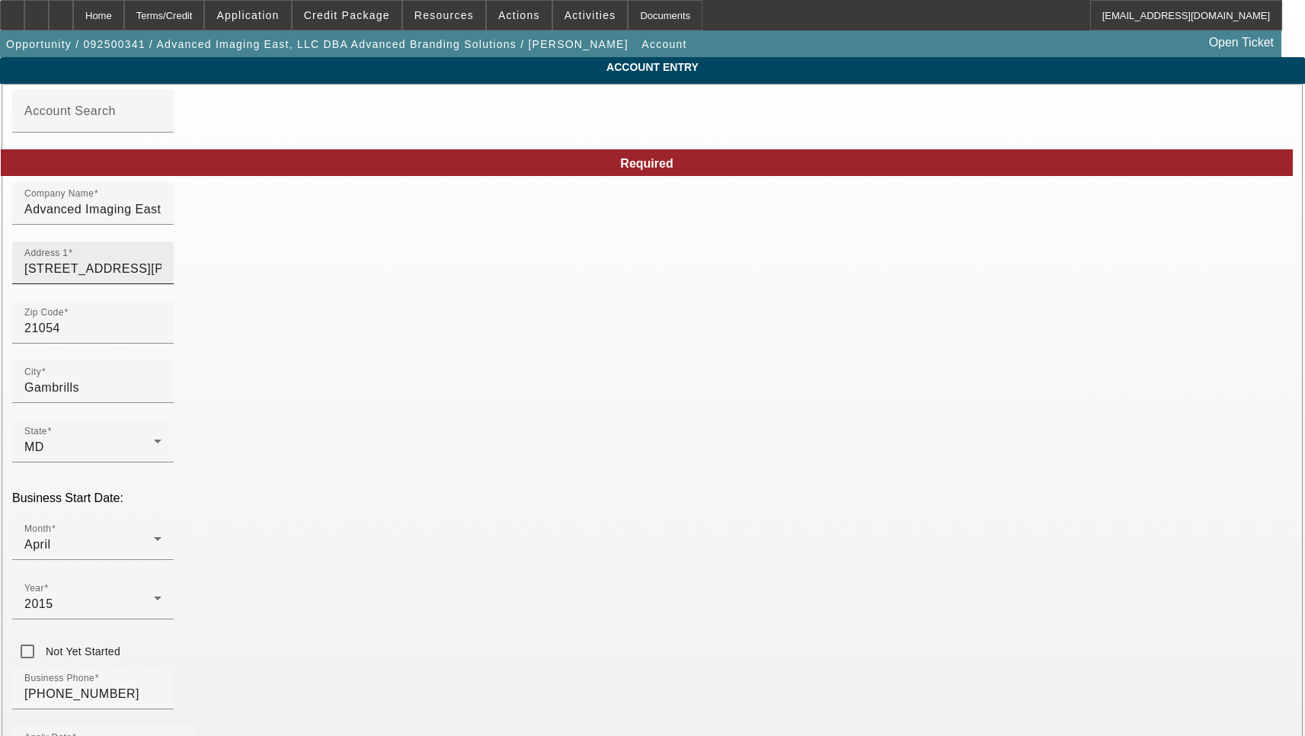
click at [161, 278] on input "987 Waugh Chapel Way" at bounding box center [92, 269] width 137 height 18
paste input "4LFE5130X63528764"
type input "4LFE5130X63528764"
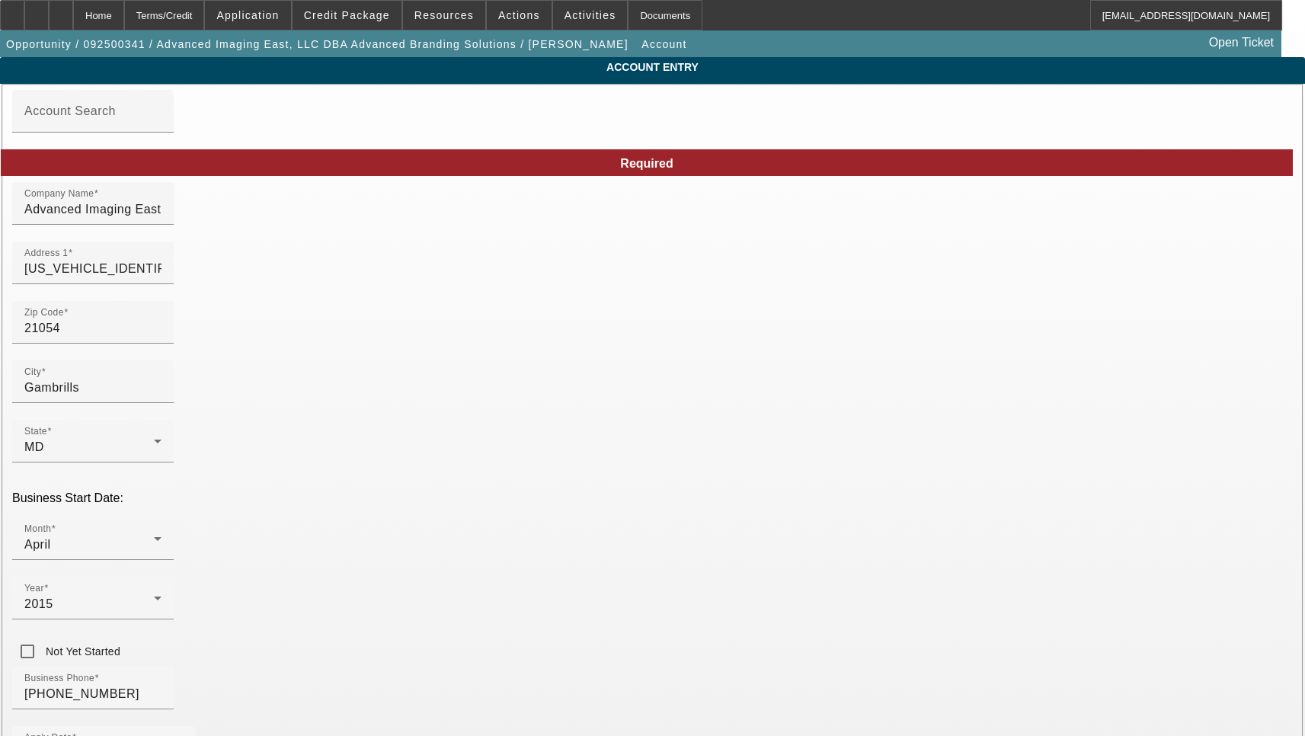
type input "Ste C & D"
type input "[PERSON_NAME]"
drag, startPoint x: 744, startPoint y: 272, endPoint x: 615, endPoint y: 285, distance: 129.4
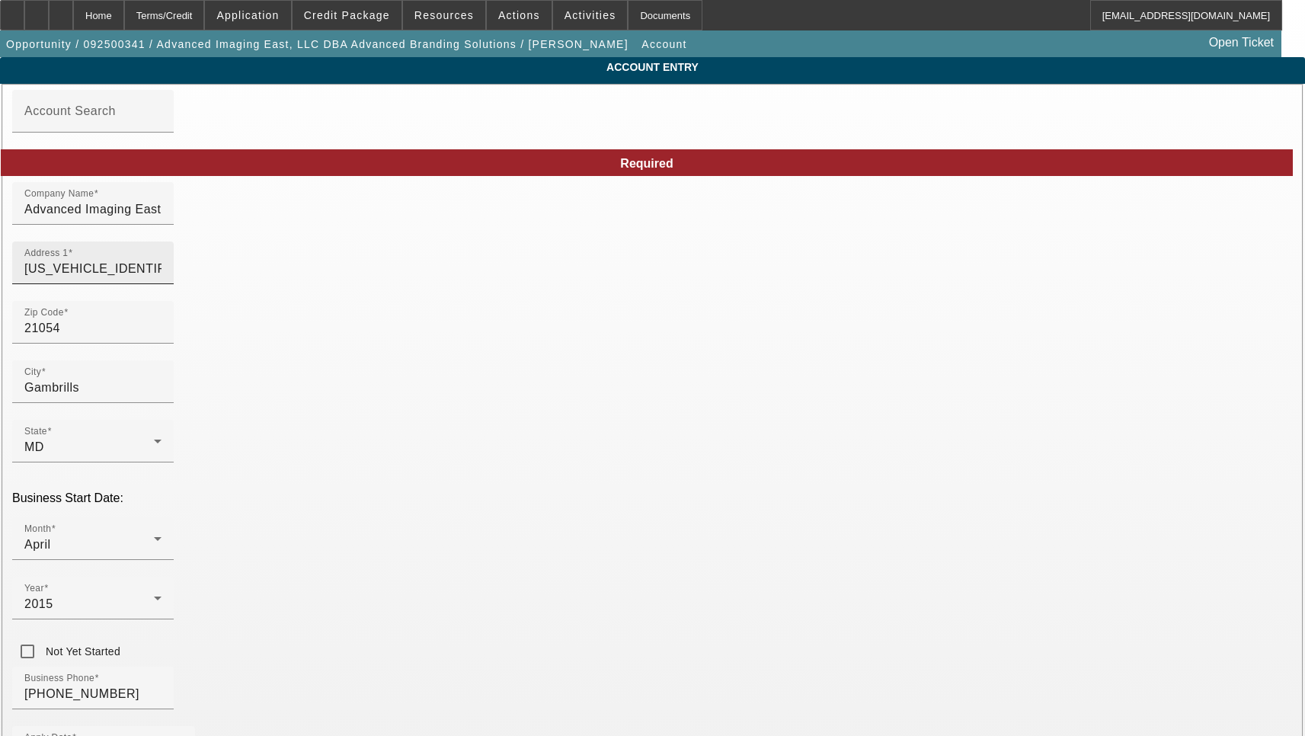
click at [161, 278] on input "4LFE5130X63528764" at bounding box center [92, 269] width 137 height 18
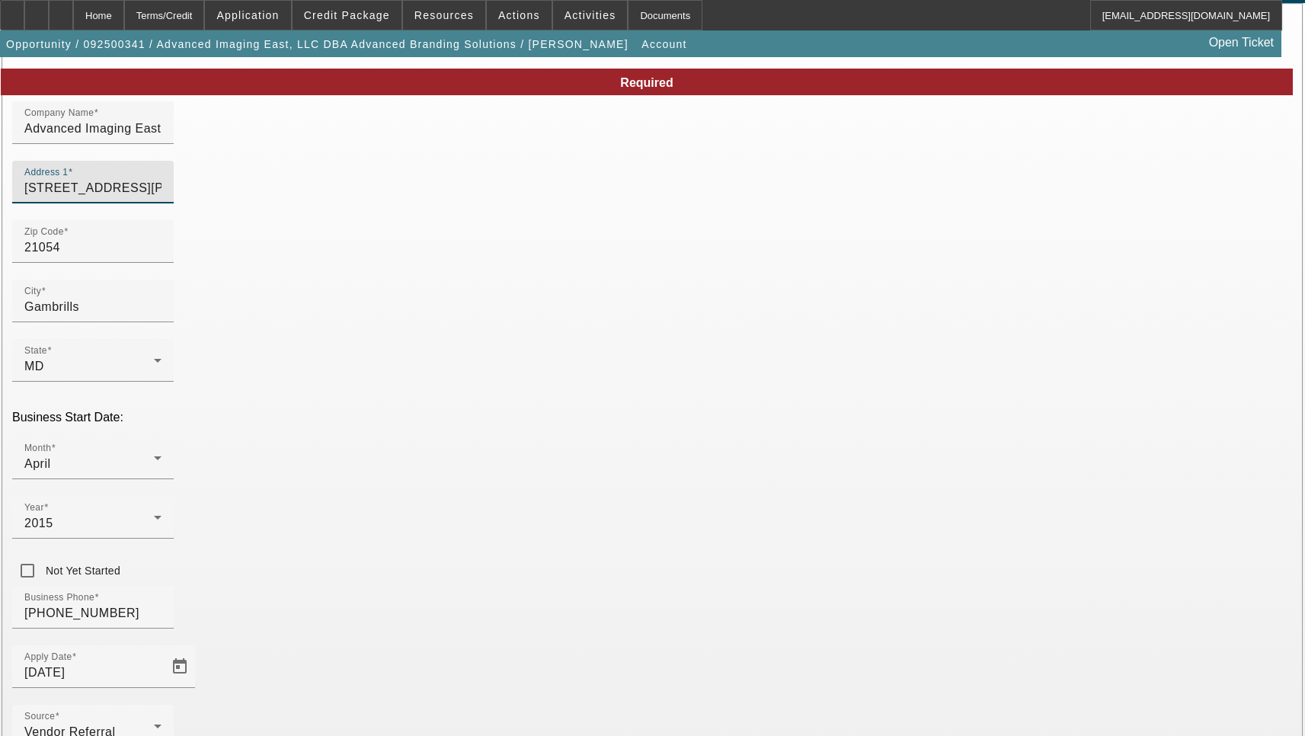
scroll to position [162, 0]
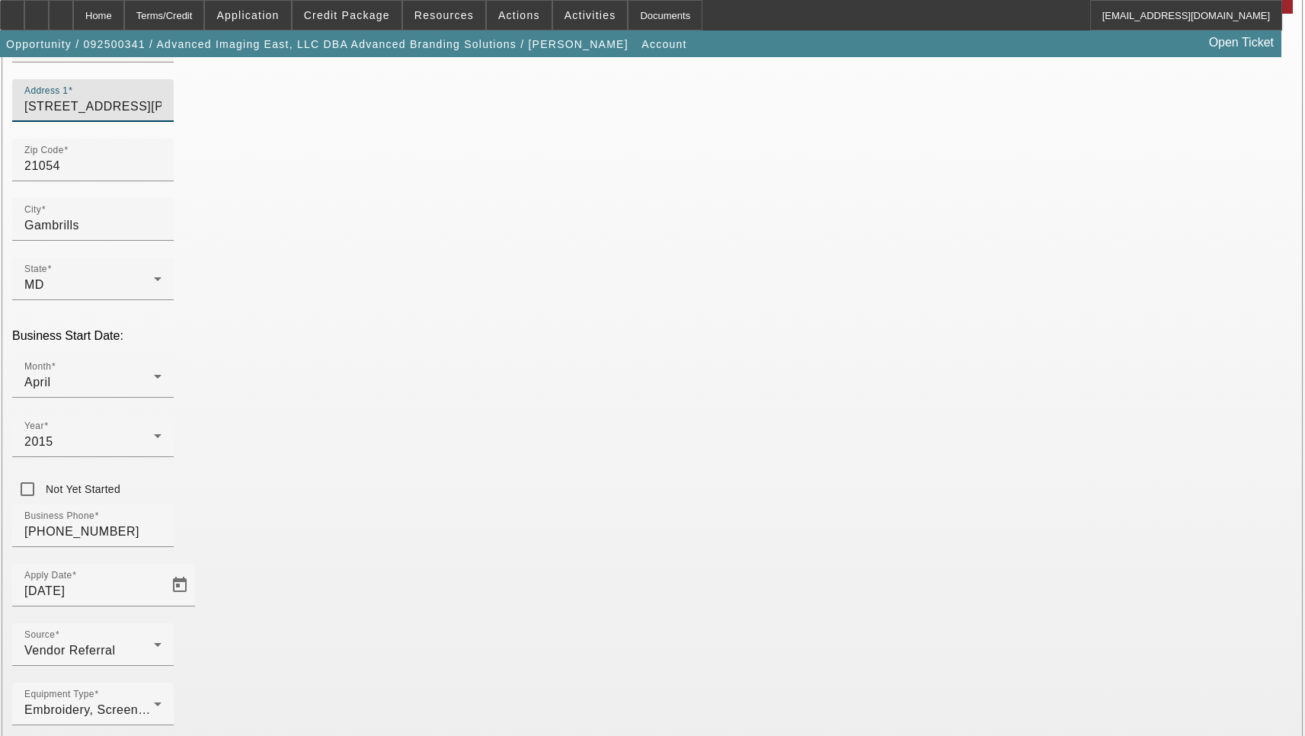
type input "[STREET_ADDRESS][PERSON_NAME]"
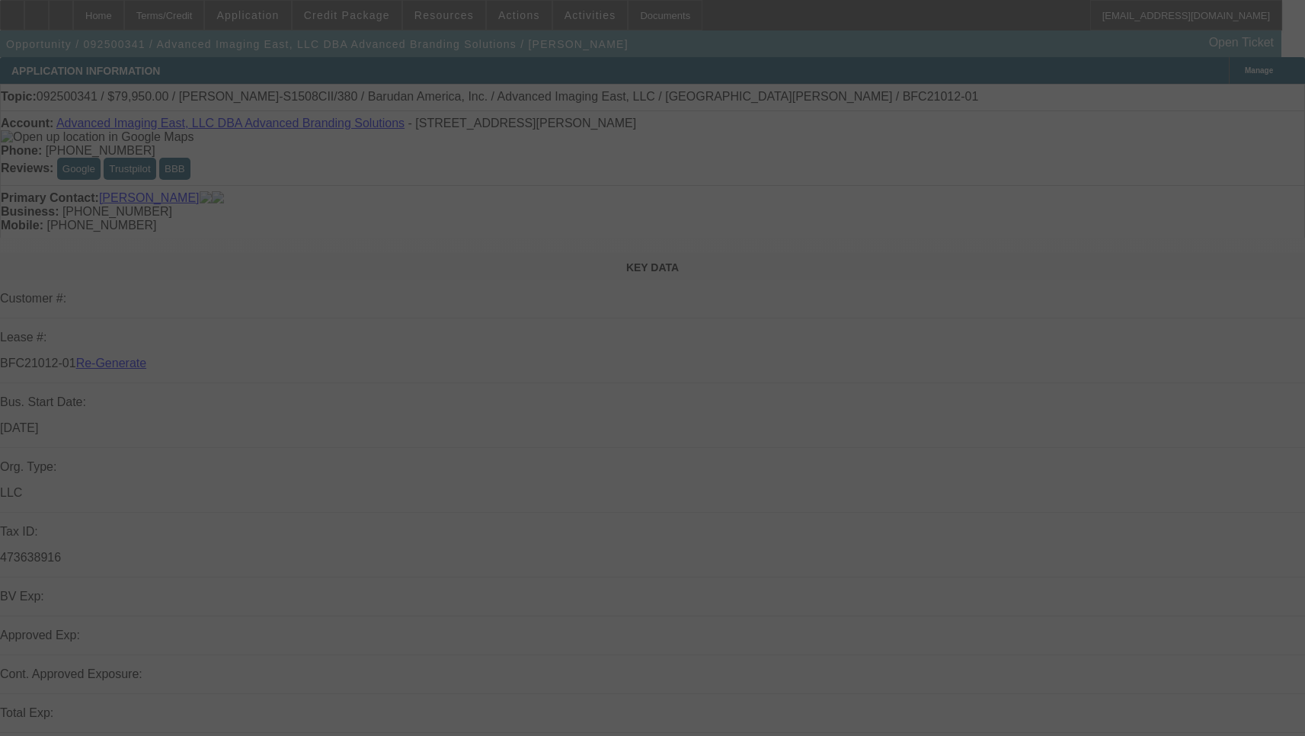
select select "3"
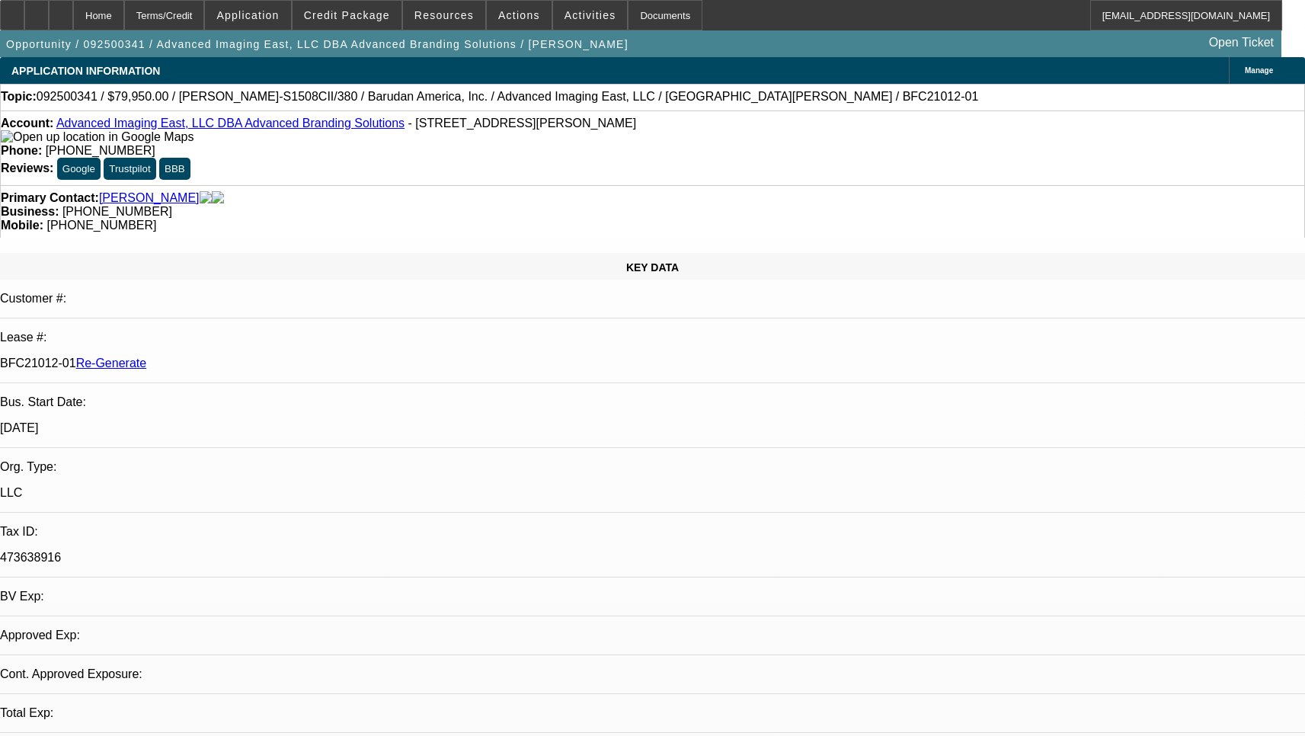
select select "0"
select select "2"
select select "0"
select select "6"
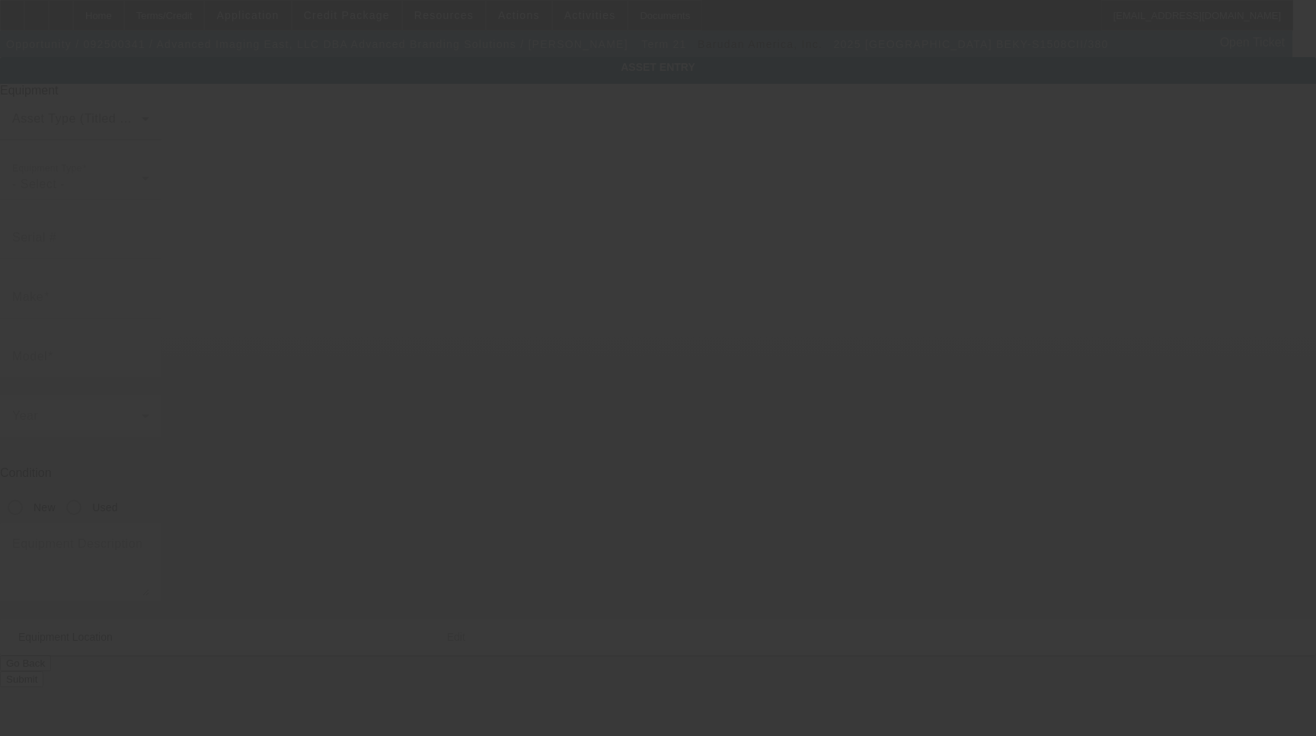
type input "Barudan"
type input "BEKY-S1508CII/380"
radio input "true"
type textarea "8 head machine"
type input "[STREET_ADDRESS][PERSON_NAME]"
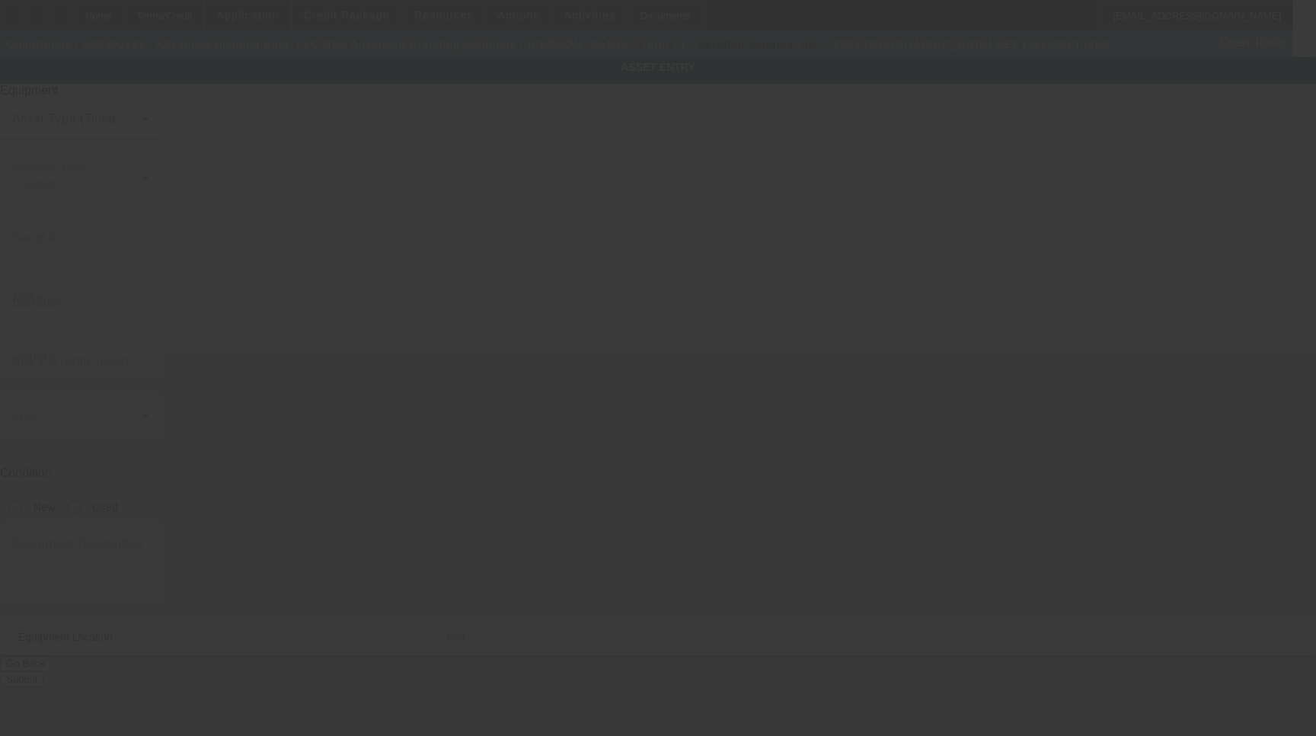
type input "Unit D"
type input "Gambrills"
type input "21054"
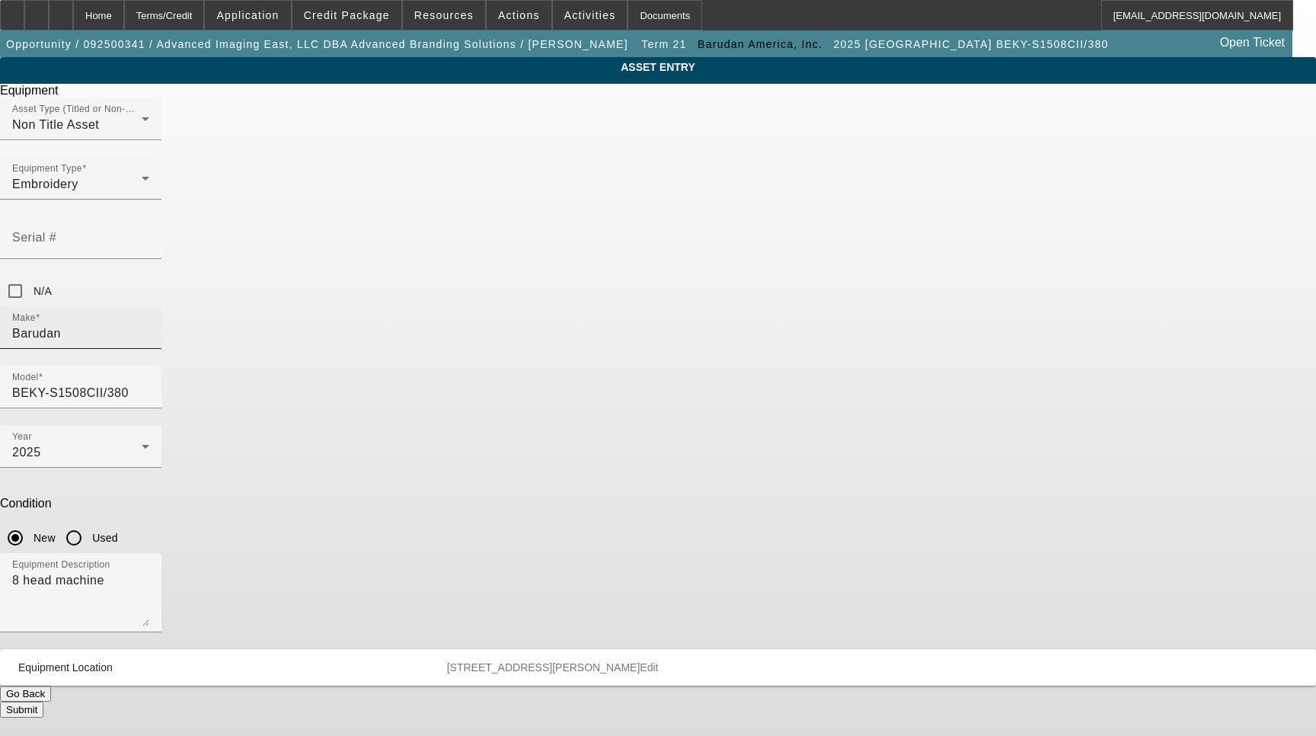
click at [149, 324] on input "Barudan" at bounding box center [80, 333] width 137 height 18
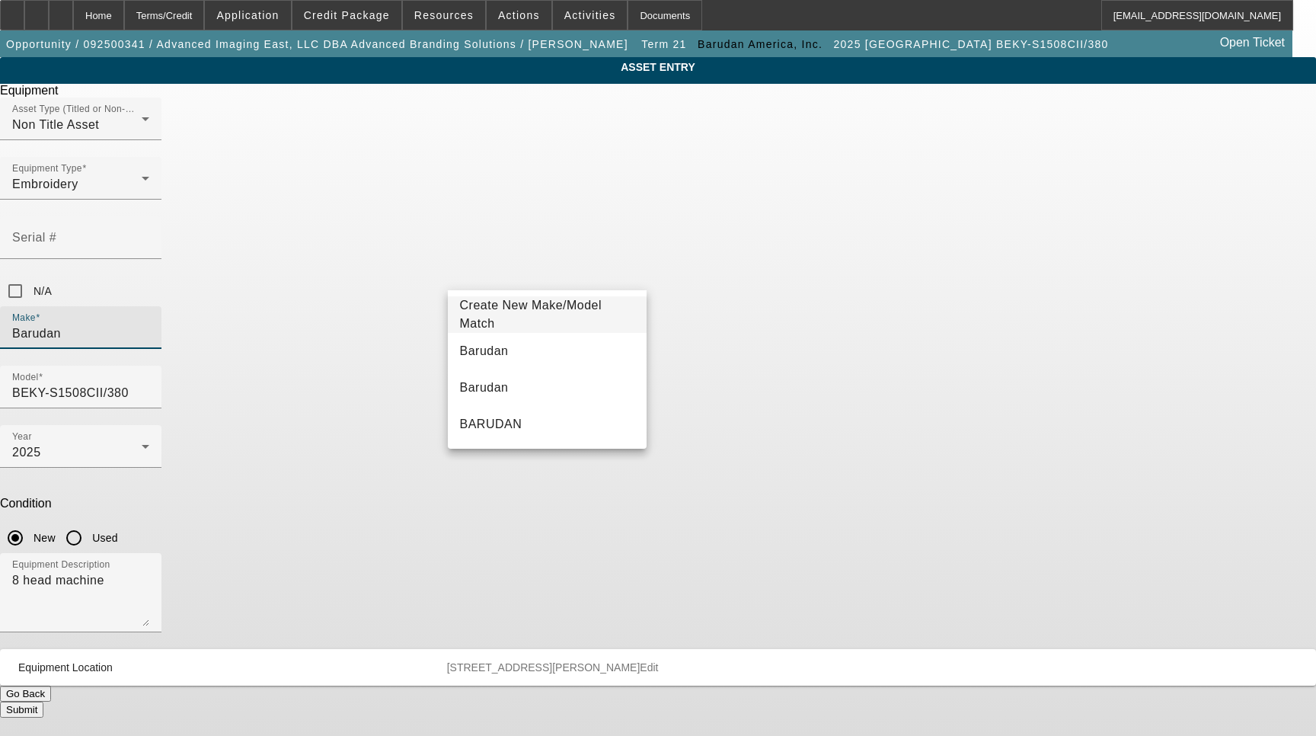
click at [487, 353] on span "Barudan" at bounding box center [484, 350] width 49 height 13
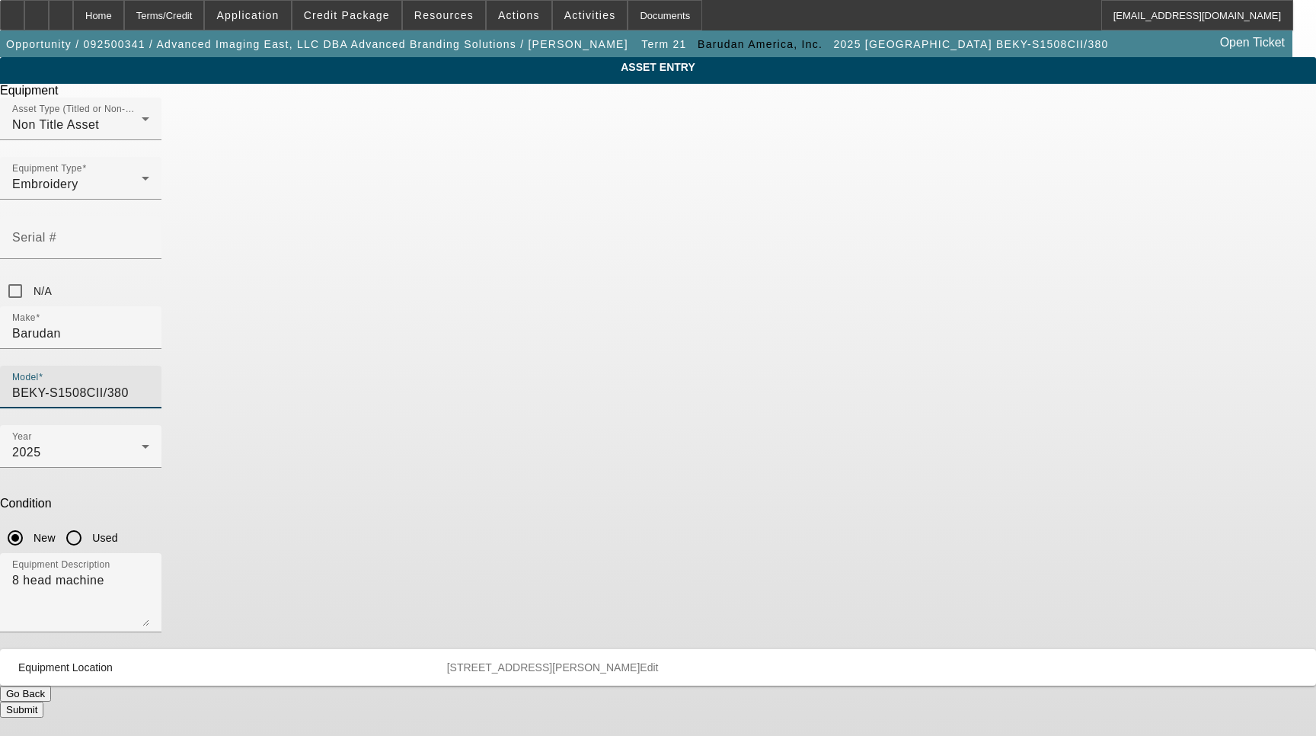
click at [149, 384] on input "BEKY-S1508CII/380" at bounding box center [80, 393] width 137 height 18
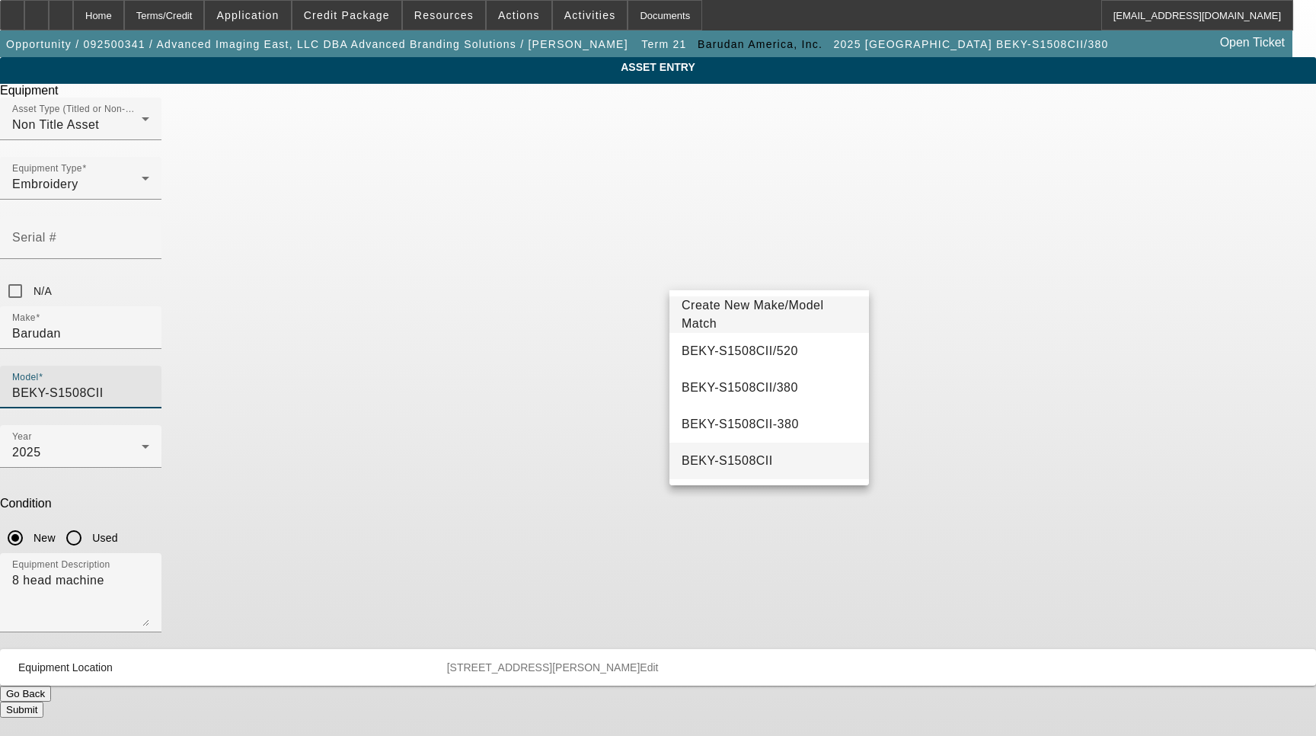
type input "BEKY-S1508CII"
click at [723, 467] on span "BEKY-S1508CII" at bounding box center [727, 461] width 91 height 18
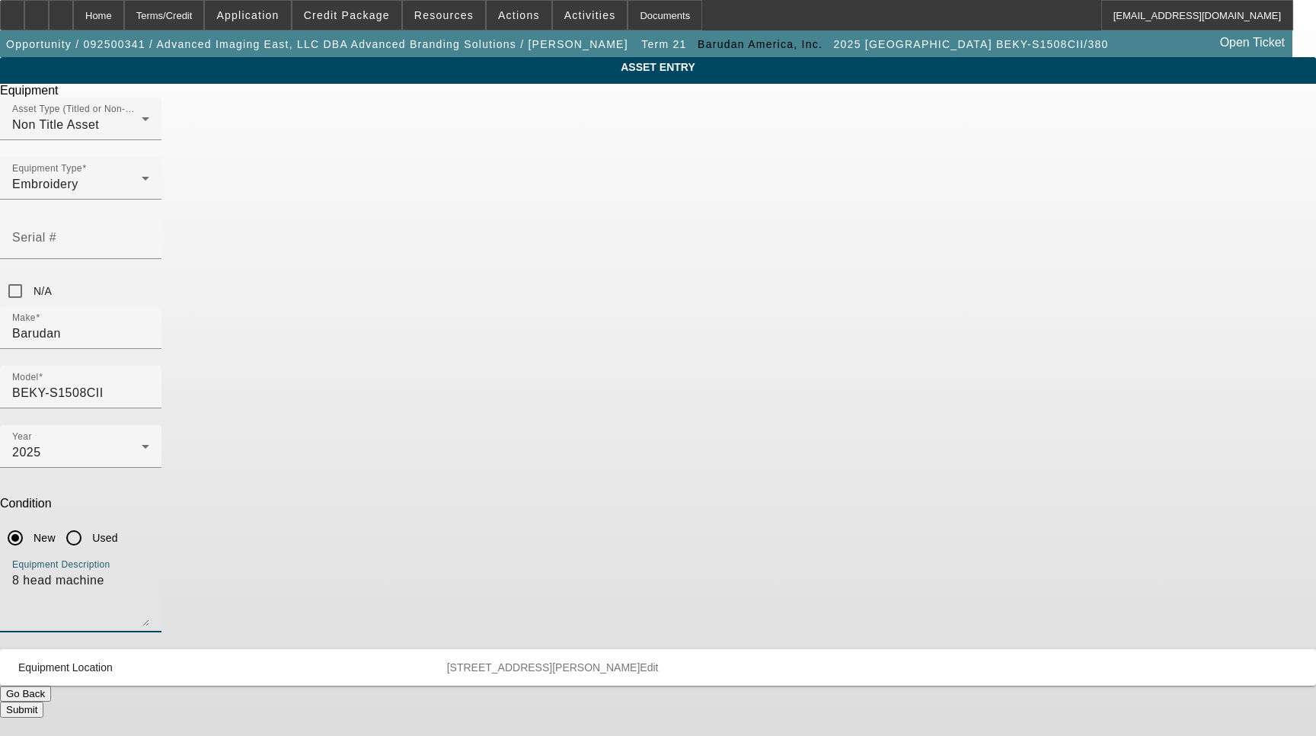
click at [149, 571] on textarea "8 head machine" at bounding box center [80, 598] width 137 height 55
type textarea "15 Needle 8 Head Embroidery Machine Includes: (16ea) 12cm, 15cm, 18cm, 300x290 …"
click at [658, 661] on span "Edit" at bounding box center [649, 667] width 18 height 12
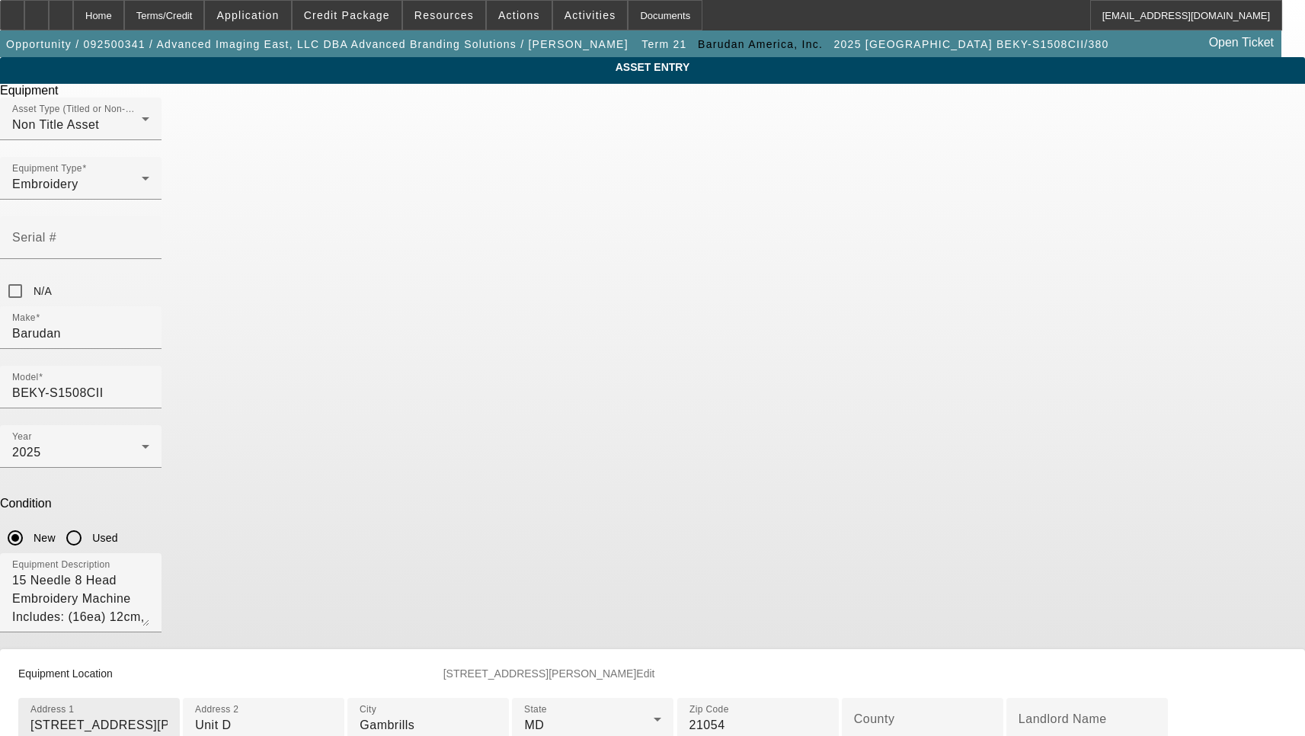
click at [168, 716] on input "[STREET_ADDRESS][PERSON_NAME]" at bounding box center [98, 725] width 137 height 18
paste input "Ste C & D"
type input "[STREET_ADDRESS][PERSON_NAME]"
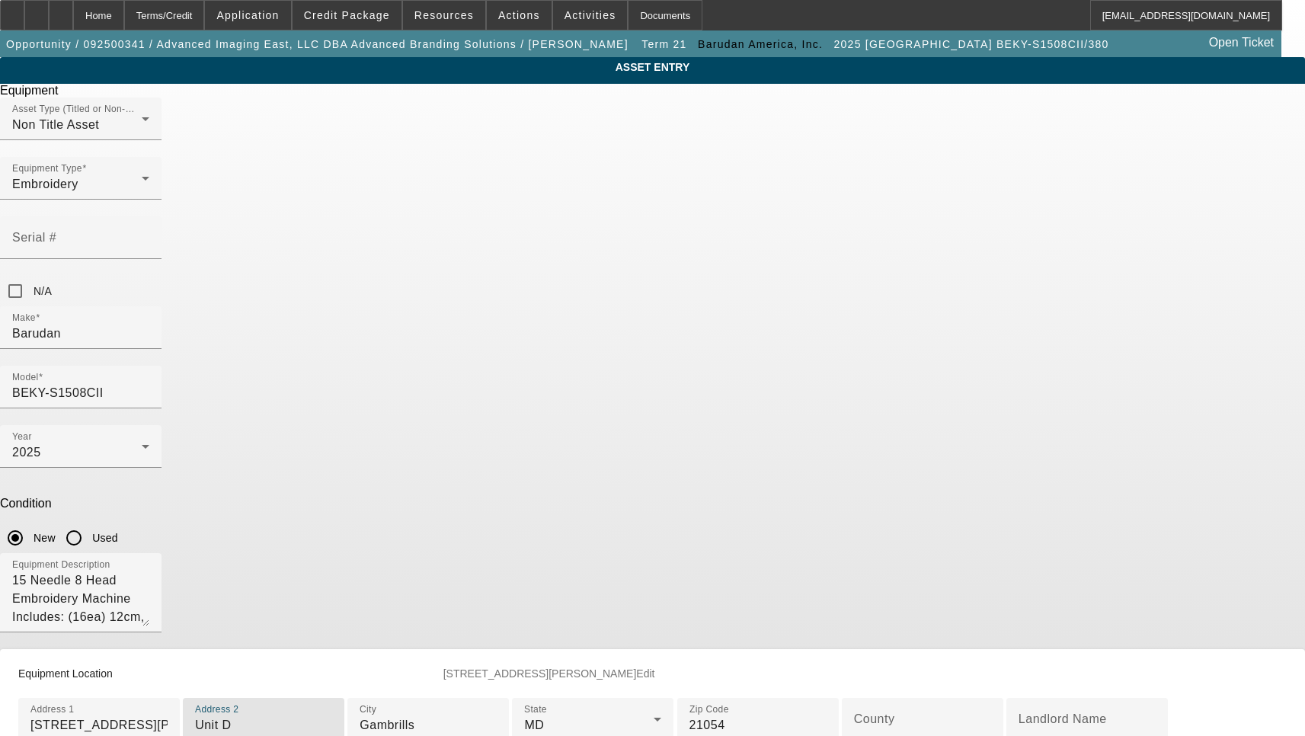
click at [332, 716] on input "Unit D" at bounding box center [263, 725] width 137 height 18
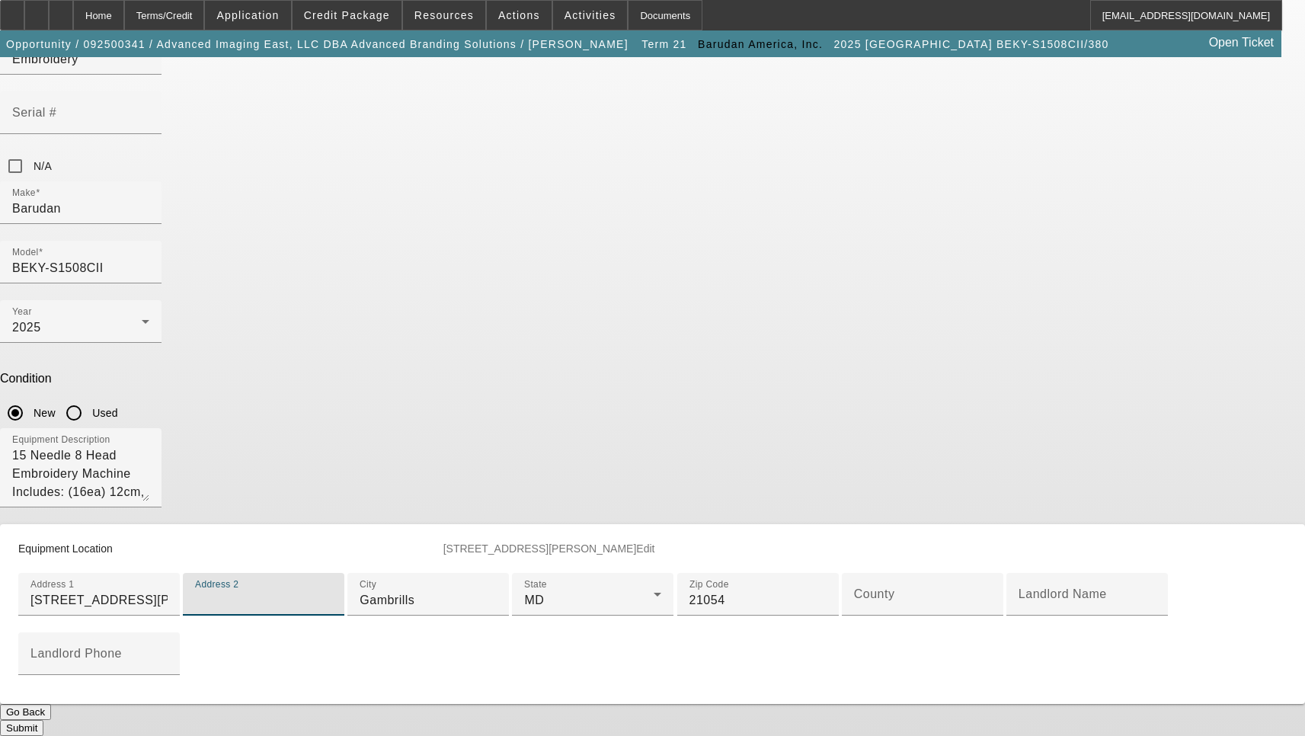
scroll to position [362, 0]
click at [854, 591] on input "County" at bounding box center [922, 600] width 137 height 18
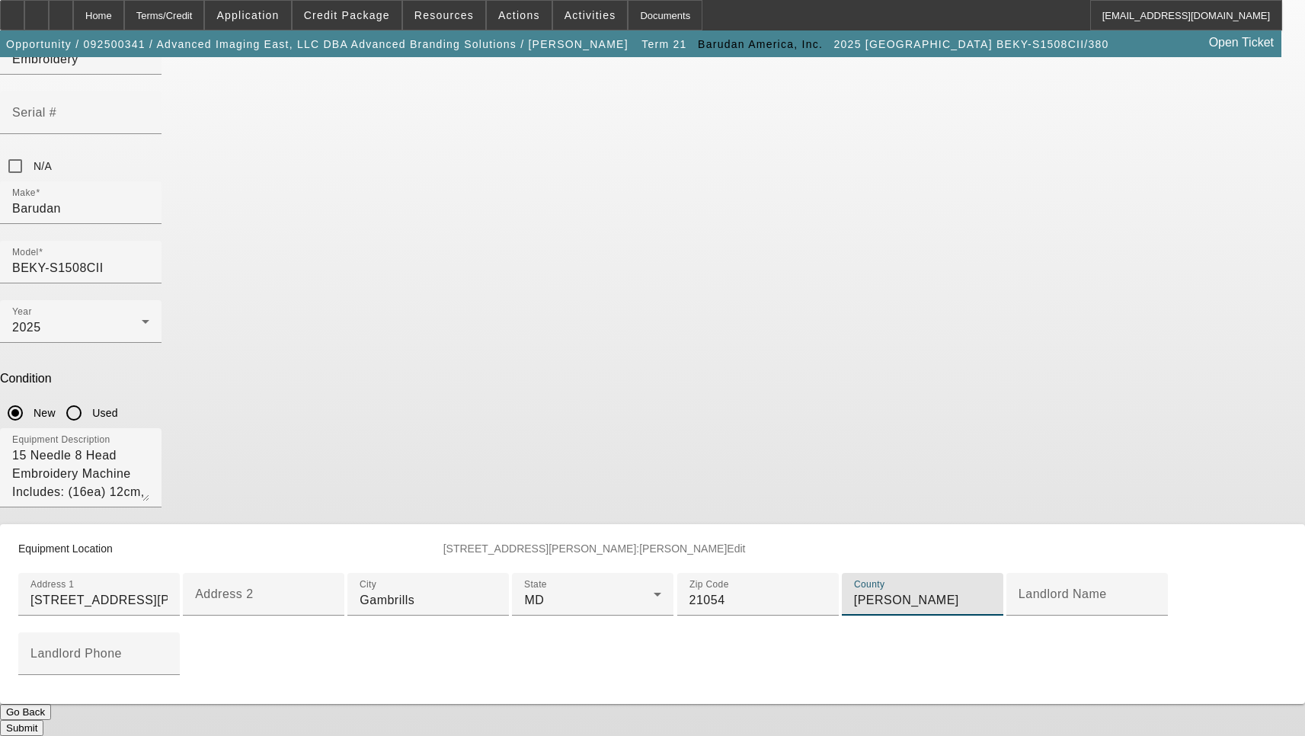
type input "[PERSON_NAME]"
click at [748, 720] on div "Submit" at bounding box center [652, 728] width 1305 height 16
click at [43, 720] on button "Submit" at bounding box center [21, 728] width 43 height 16
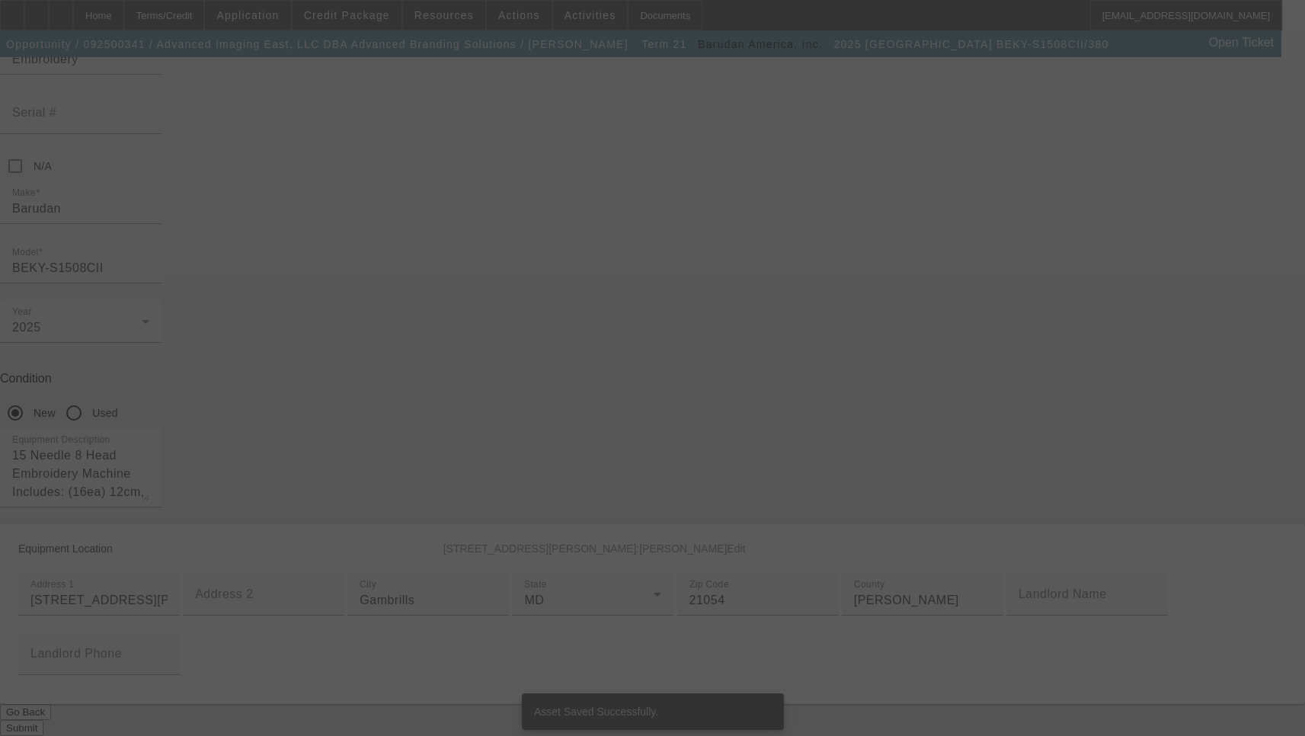
select select "3"
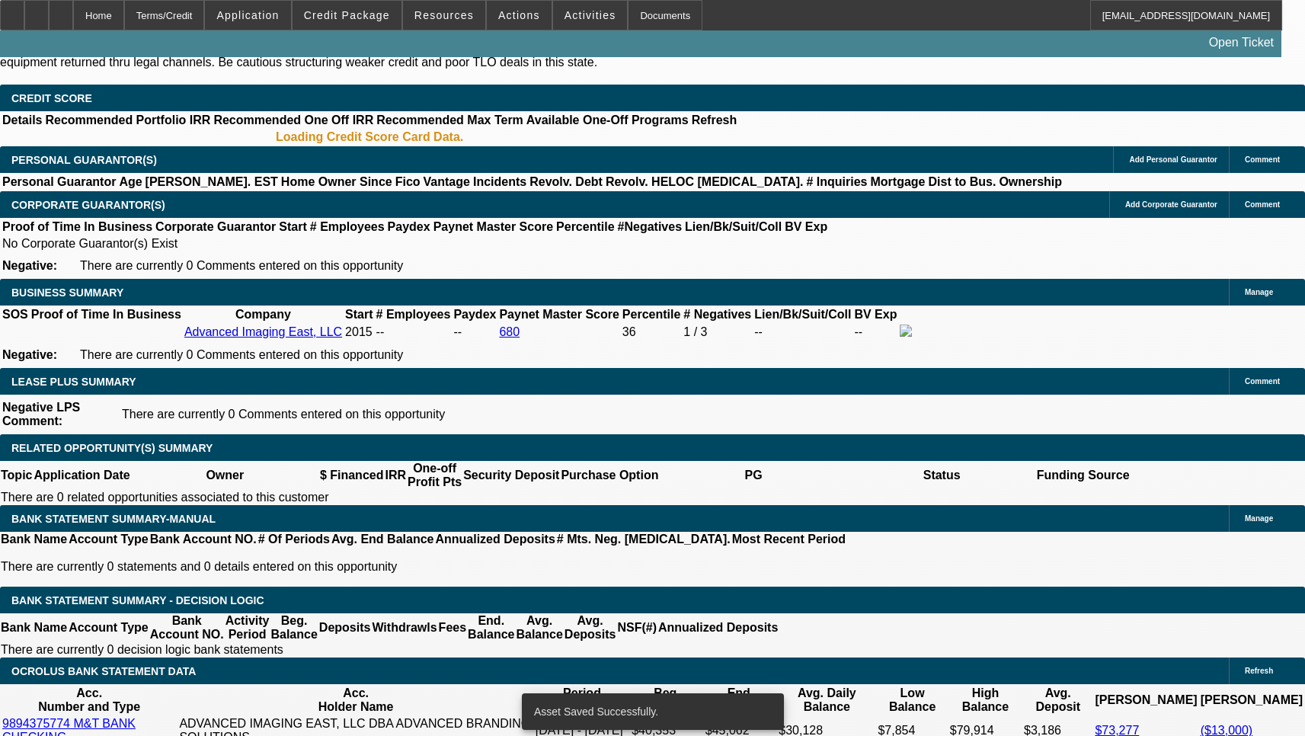
select select "0"
select select "2"
select select "0"
select select "6"
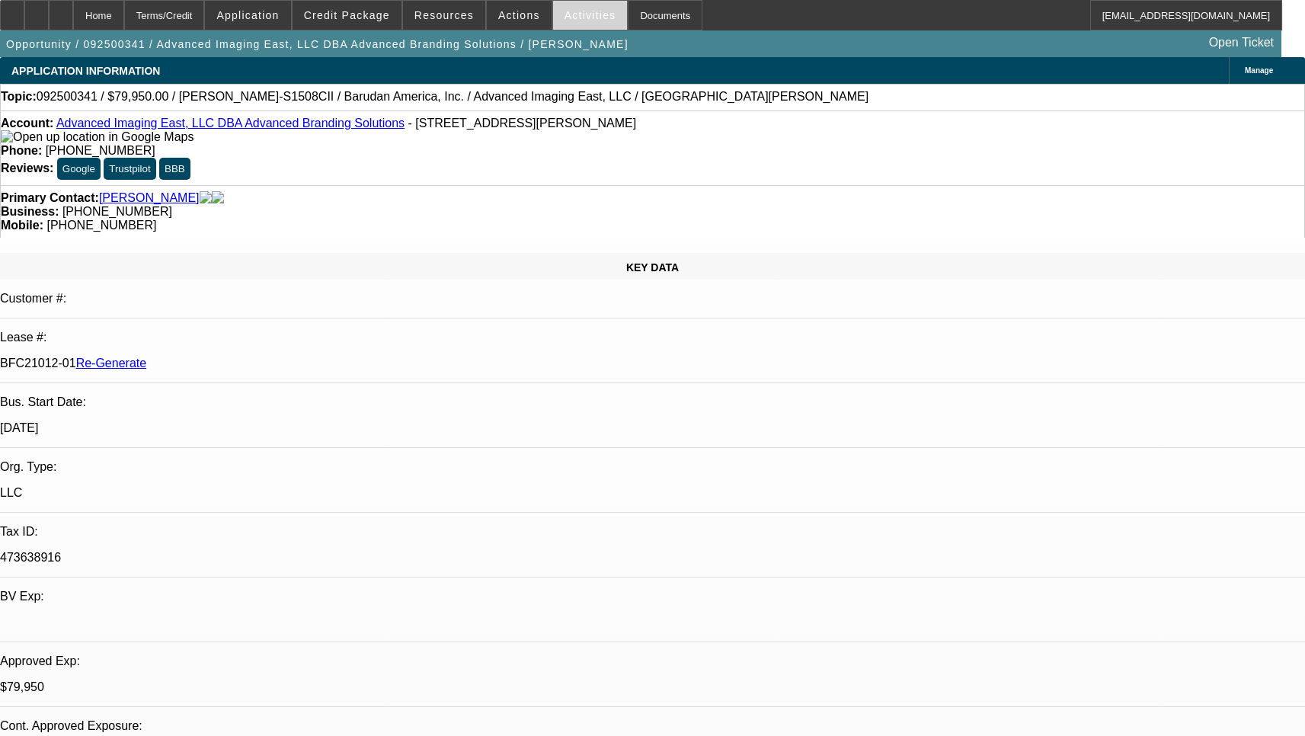
click at [553, 11] on span at bounding box center [590, 15] width 75 height 37
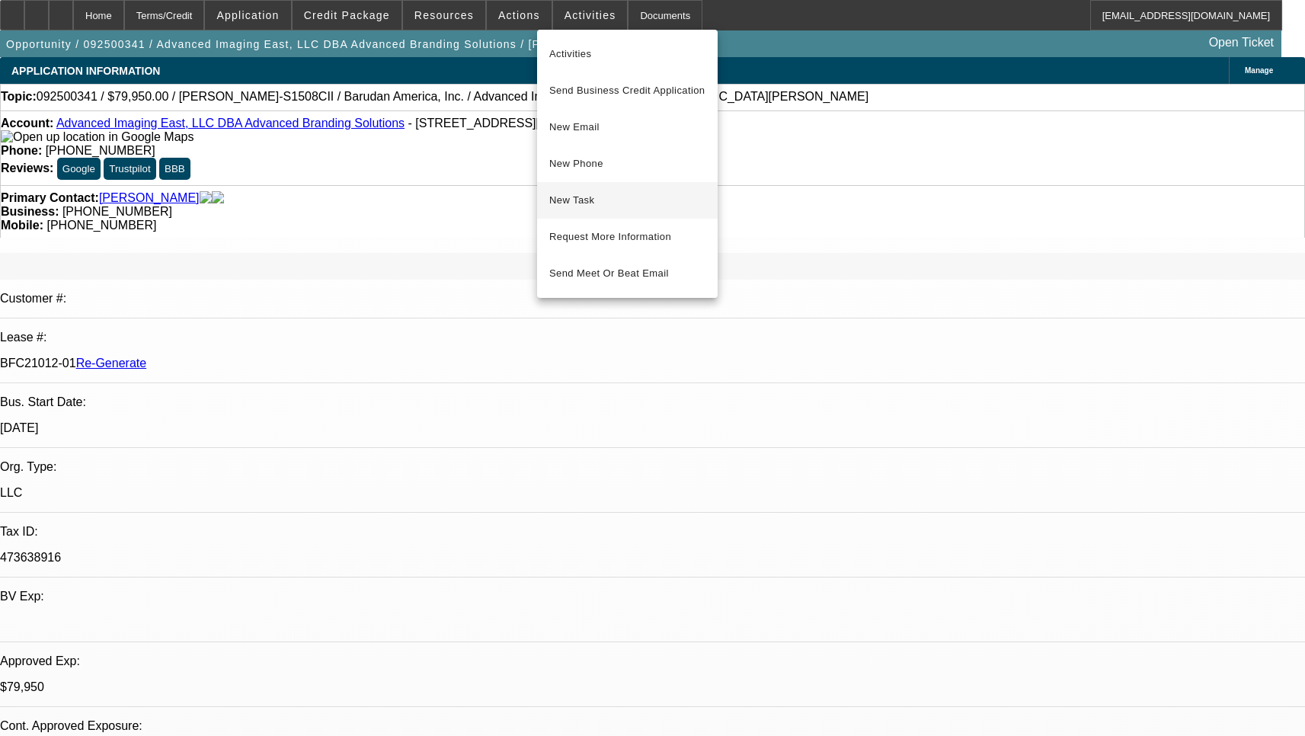
click at [569, 212] on button "New Task" at bounding box center [627, 200] width 180 height 37
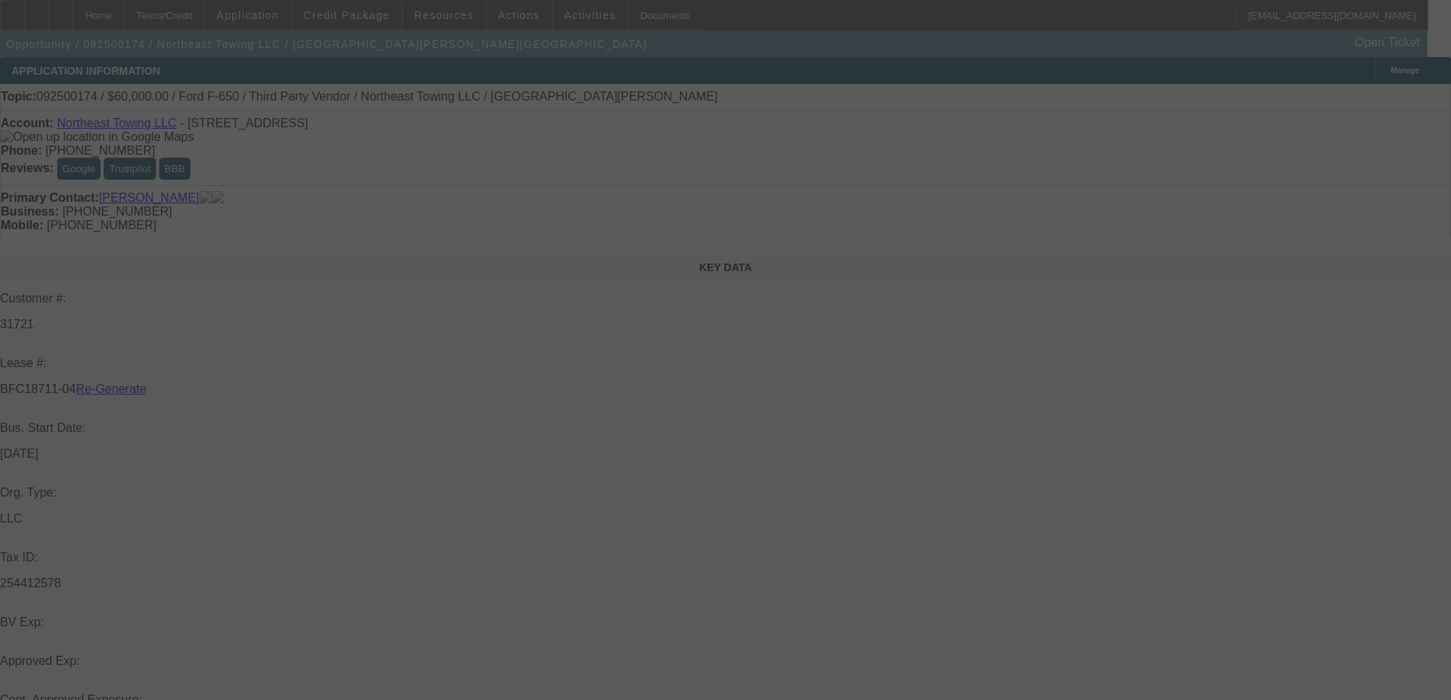
select select "3"
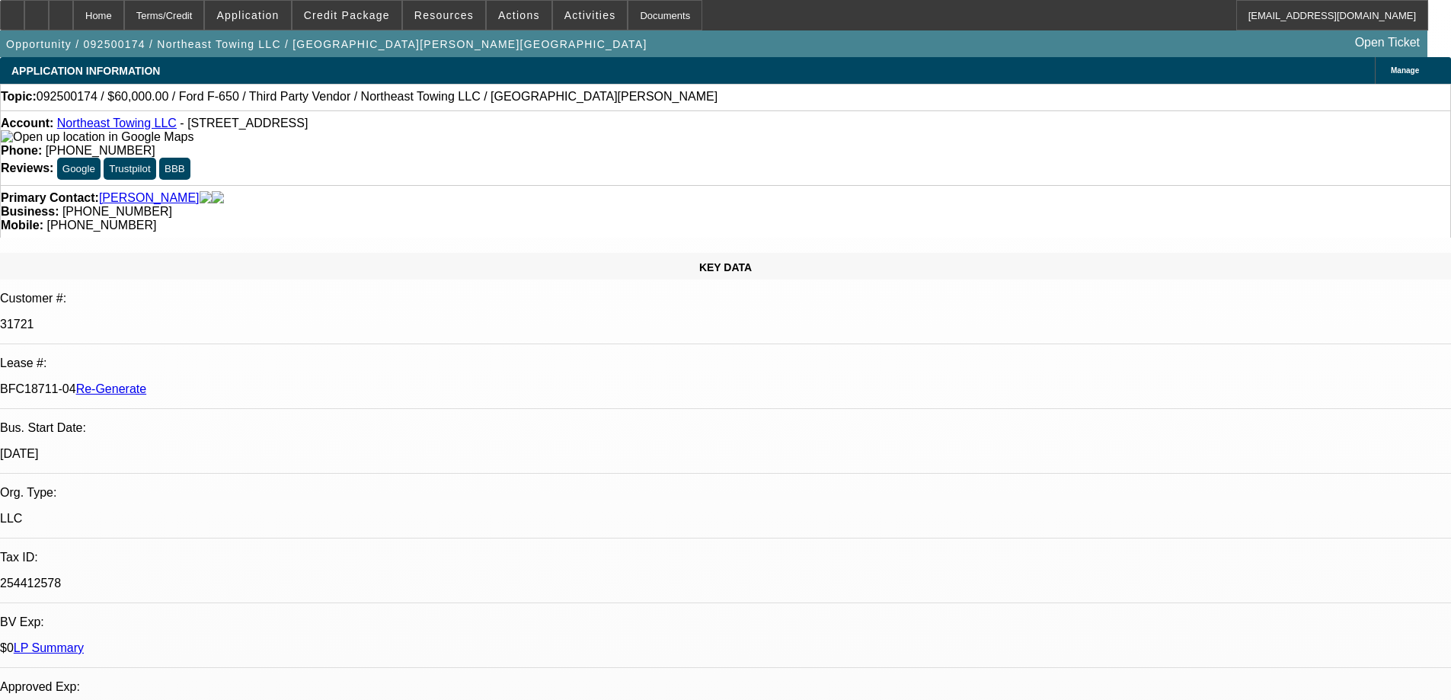
select select "0"
select select "3"
select select "6"
